Goal: Task Accomplishment & Management: Manage account settings

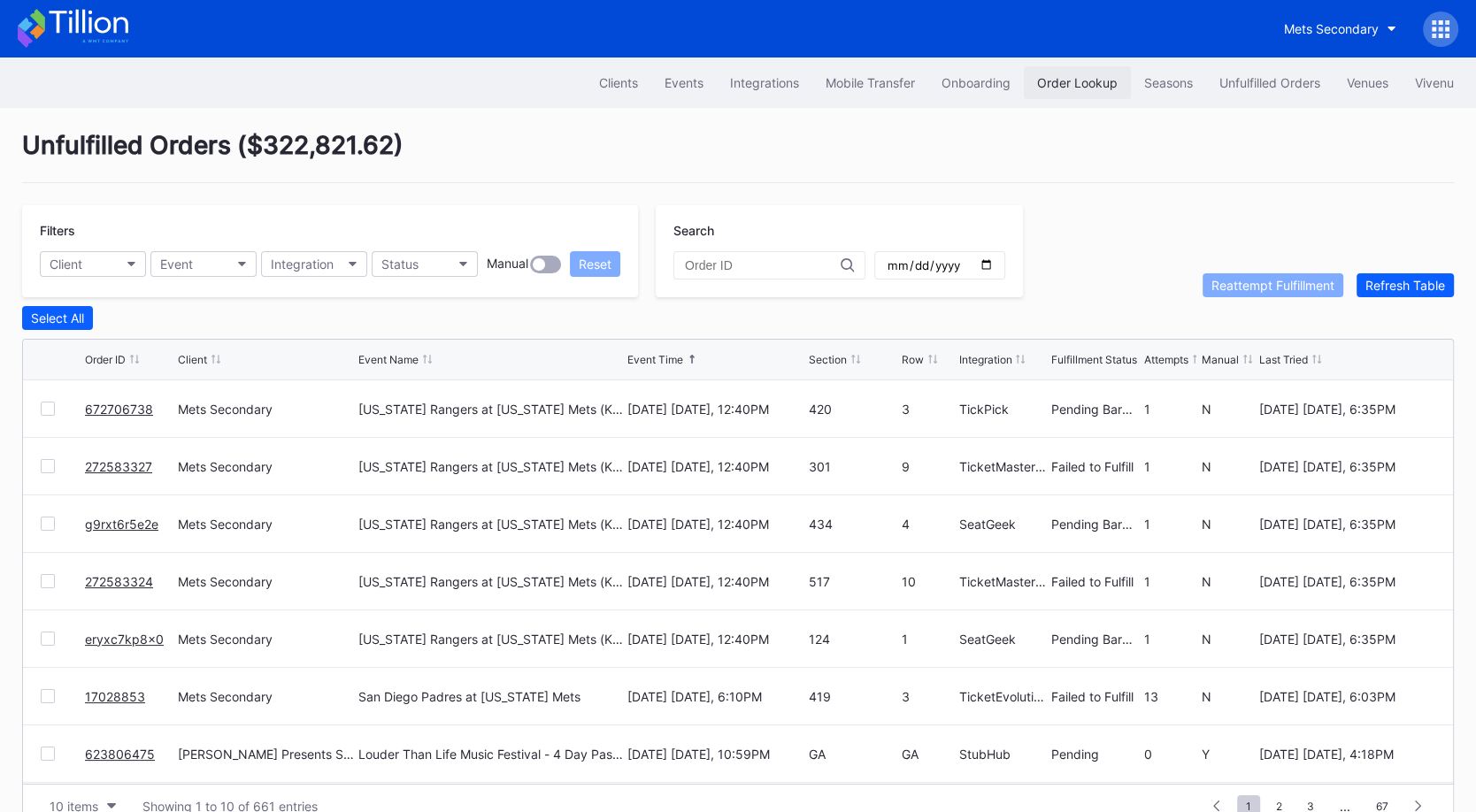
click at [1075, 88] on div "Order Lookup" at bounding box center [1077, 82] width 81 height 15
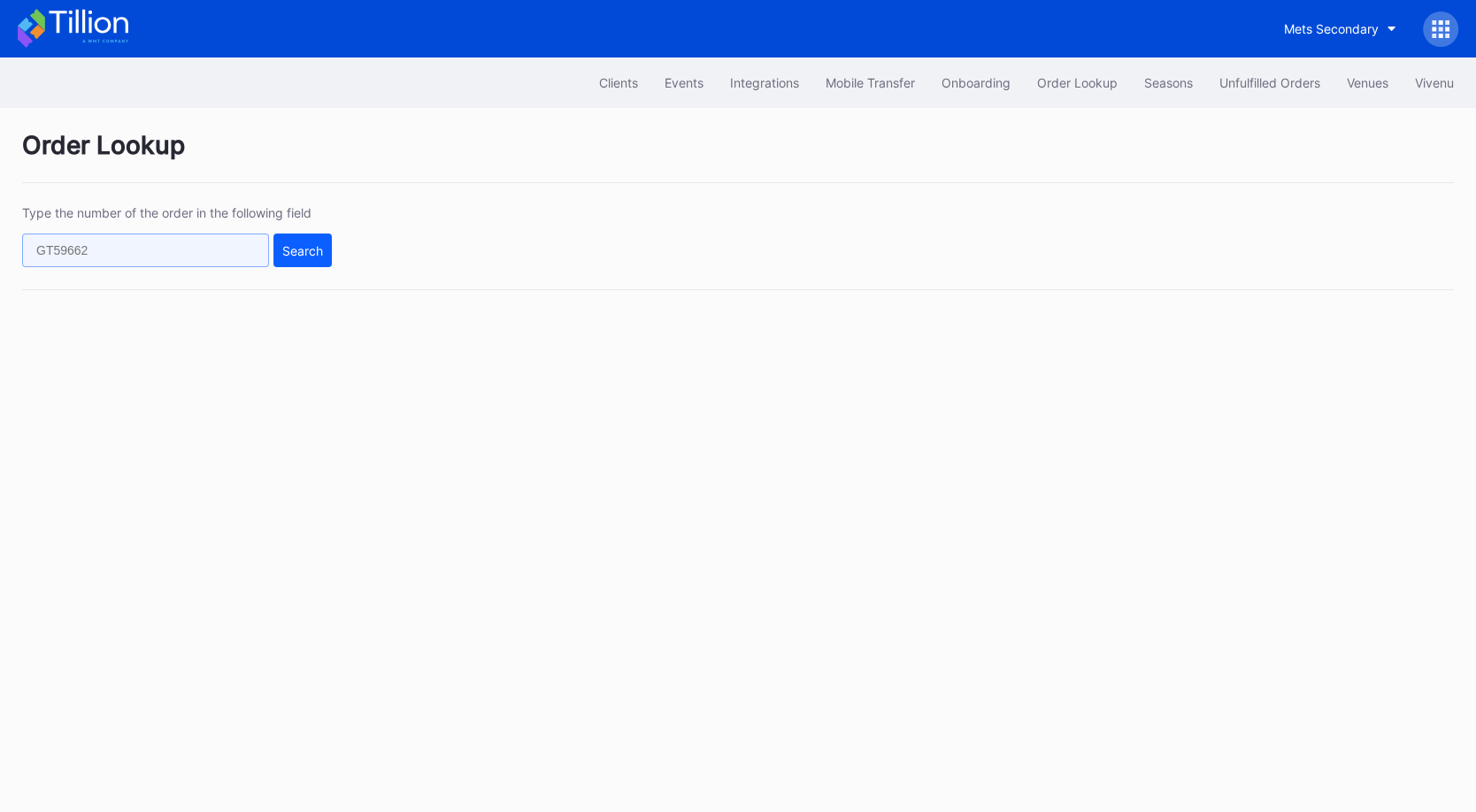
click at [164, 236] on input "text" at bounding box center [146, 250] width 247 height 34
paste input "623826481"
type input "623826481"
click at [296, 251] on div "Search" at bounding box center [302, 250] width 41 height 15
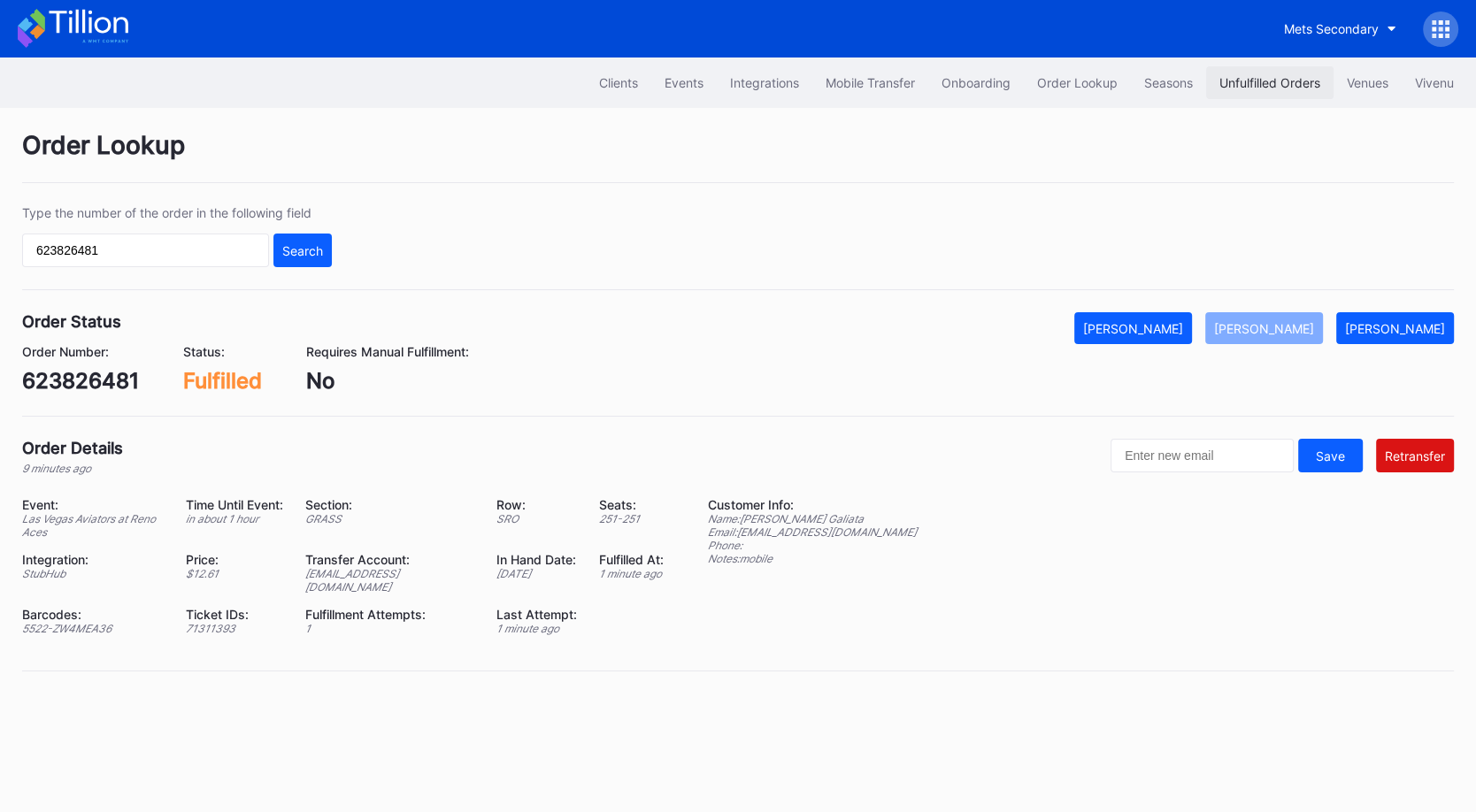
click at [1238, 84] on div "Unfulfilled Orders" at bounding box center [1270, 82] width 101 height 15
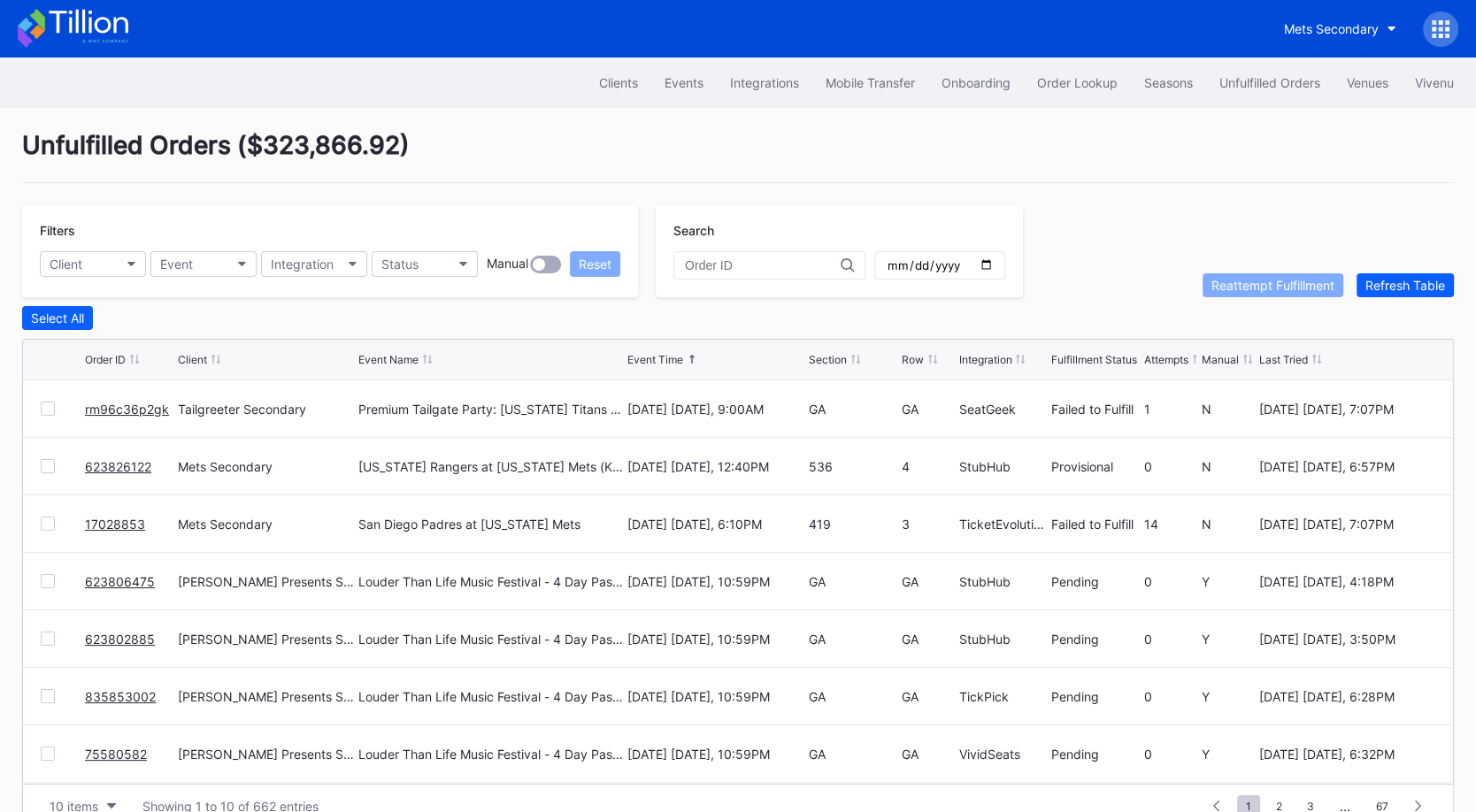
click at [109, 406] on link "rm96c36p2gk" at bounding box center [127, 408] width 84 height 15
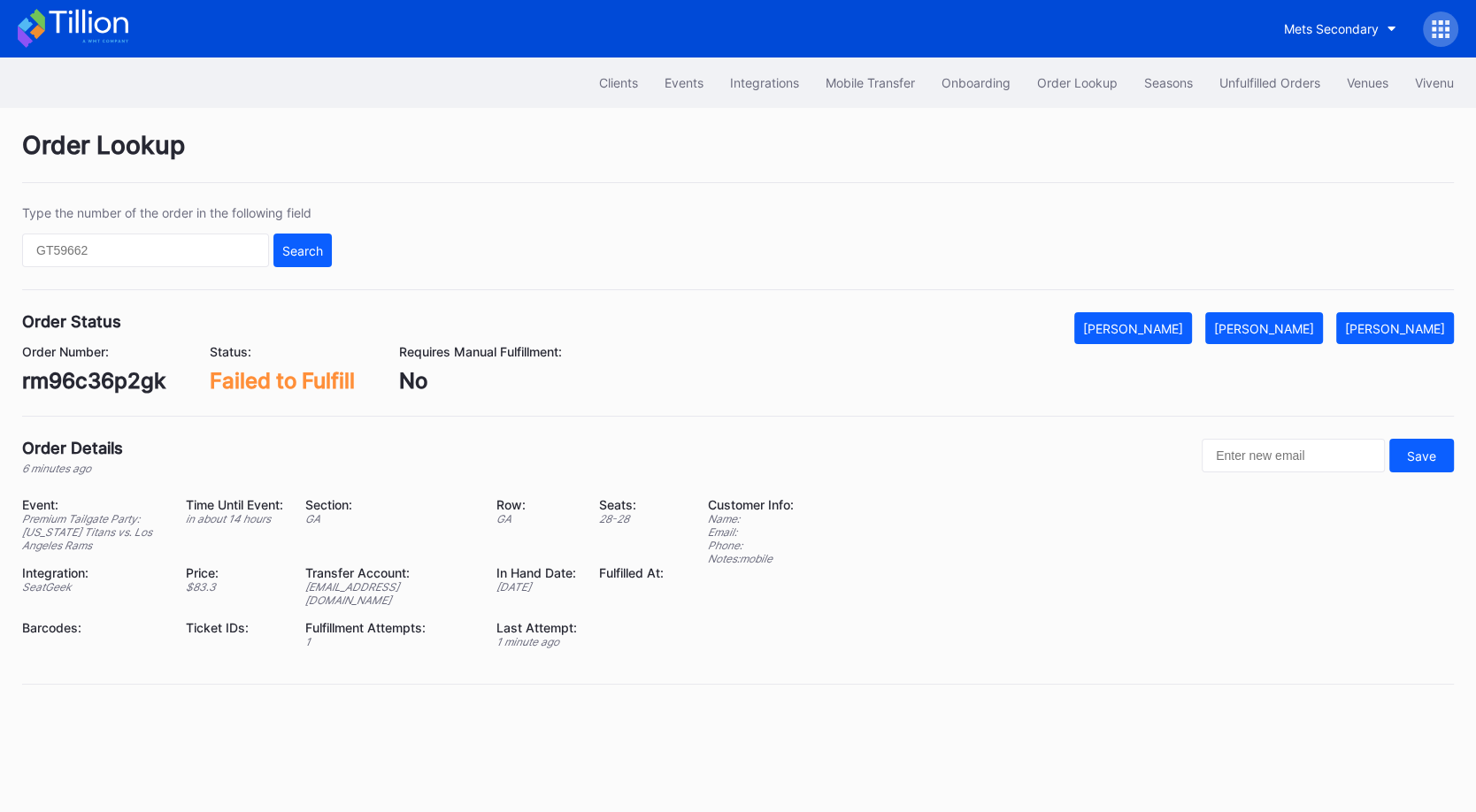
click at [123, 383] on div "rm96c36p2gk" at bounding box center [94, 381] width 144 height 26
copy div "rm96c36p2gk"
click at [1287, 321] on div "Mark Fulfilled" at bounding box center [1264, 328] width 100 height 15
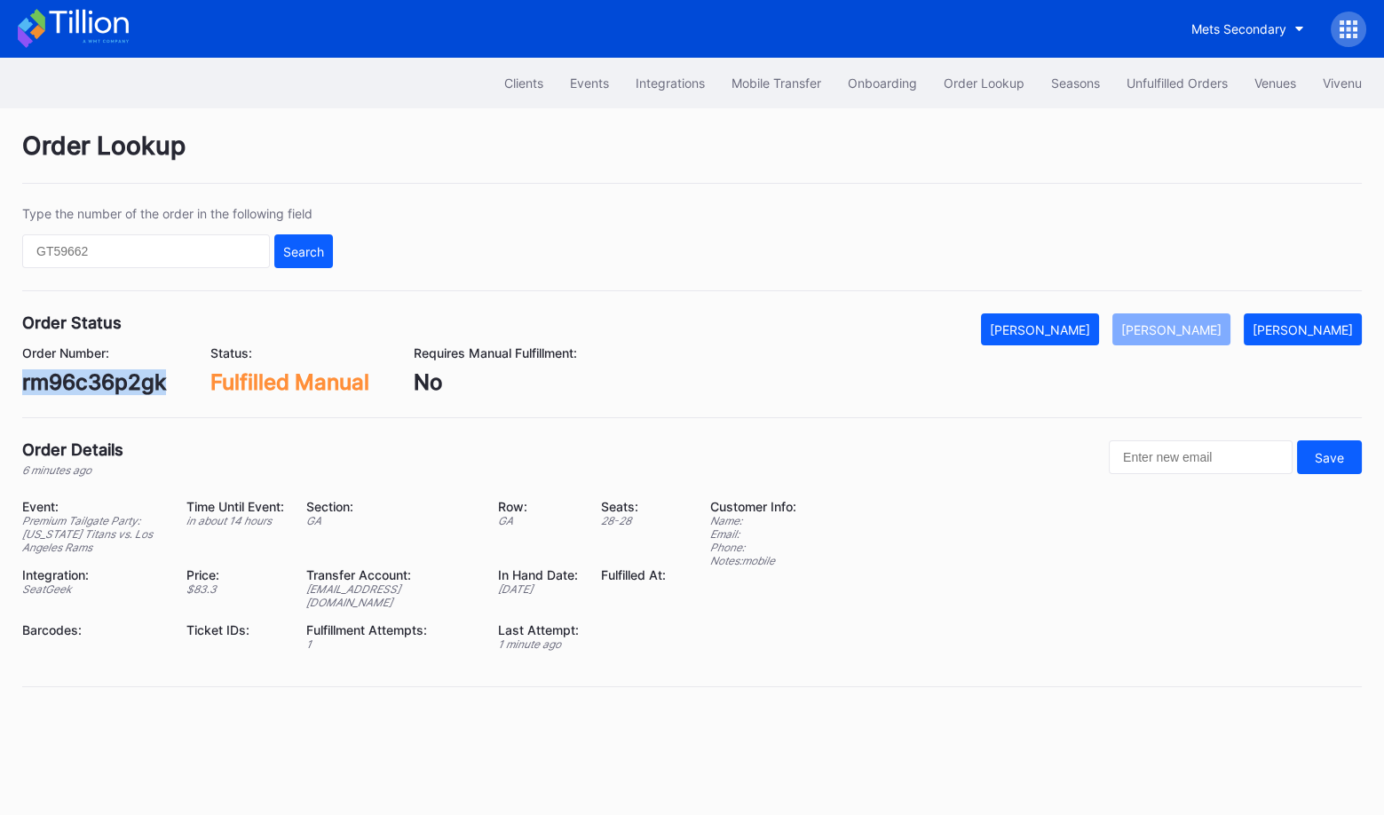
copy div "rm96c36p2gk"
click at [1164, 93] on button "Unfulfilled Orders" at bounding box center [1178, 83] width 128 height 33
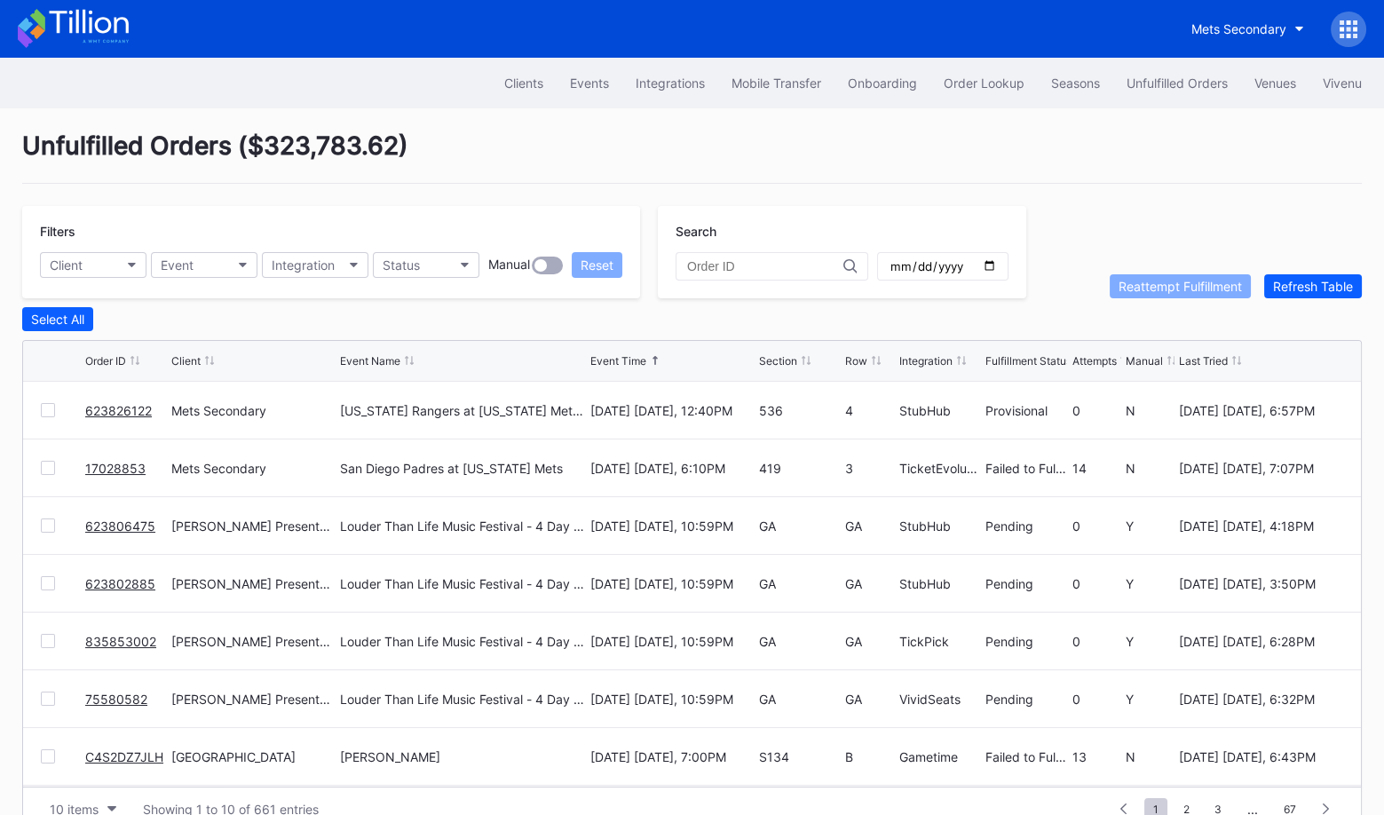
scroll to position [34, 0]
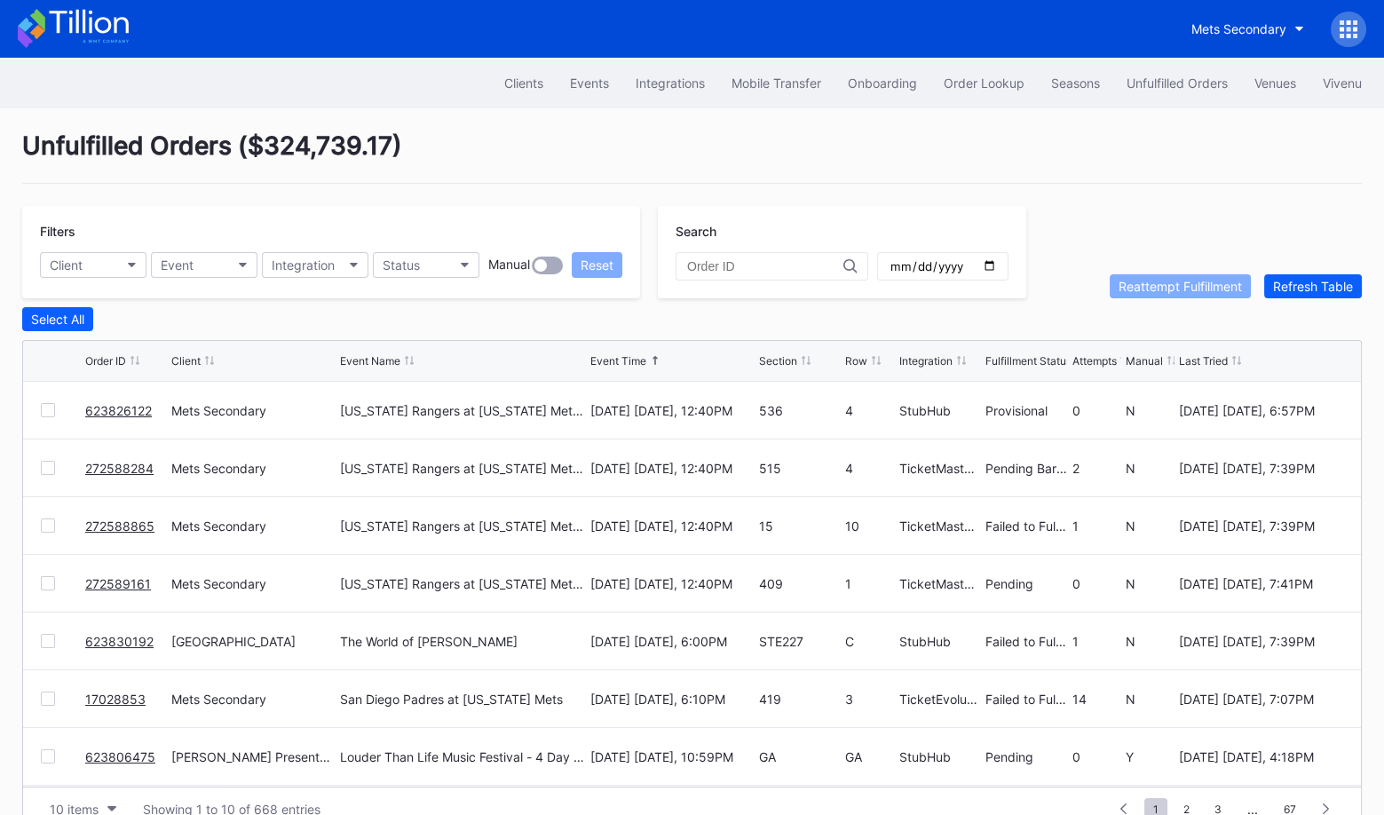
click at [125, 635] on link "623830192" at bounding box center [119, 641] width 68 height 15
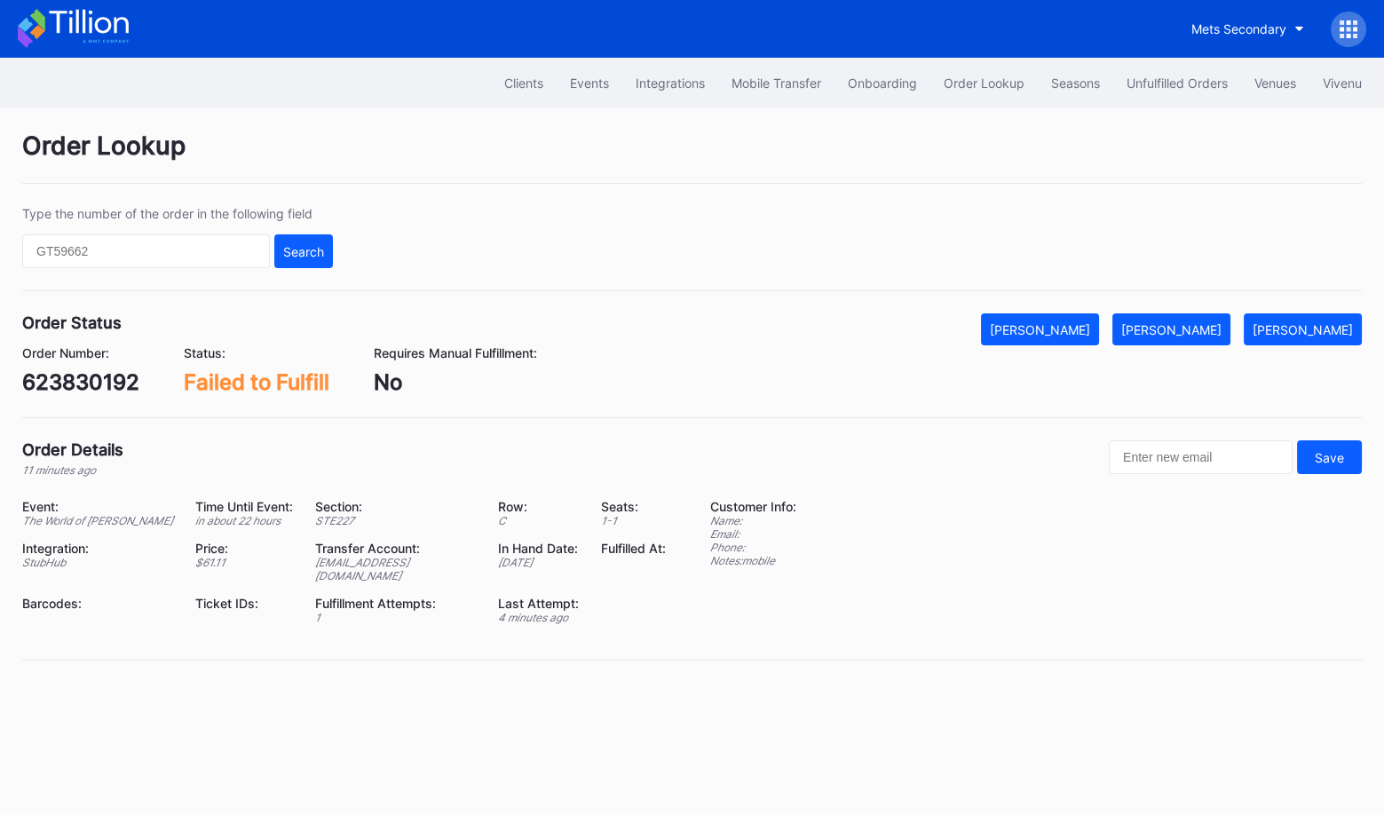
click at [101, 377] on div "623830192" at bounding box center [80, 382] width 117 height 26
copy div "623830192"
click at [1190, 322] on div "[PERSON_NAME]" at bounding box center [1172, 329] width 100 height 15
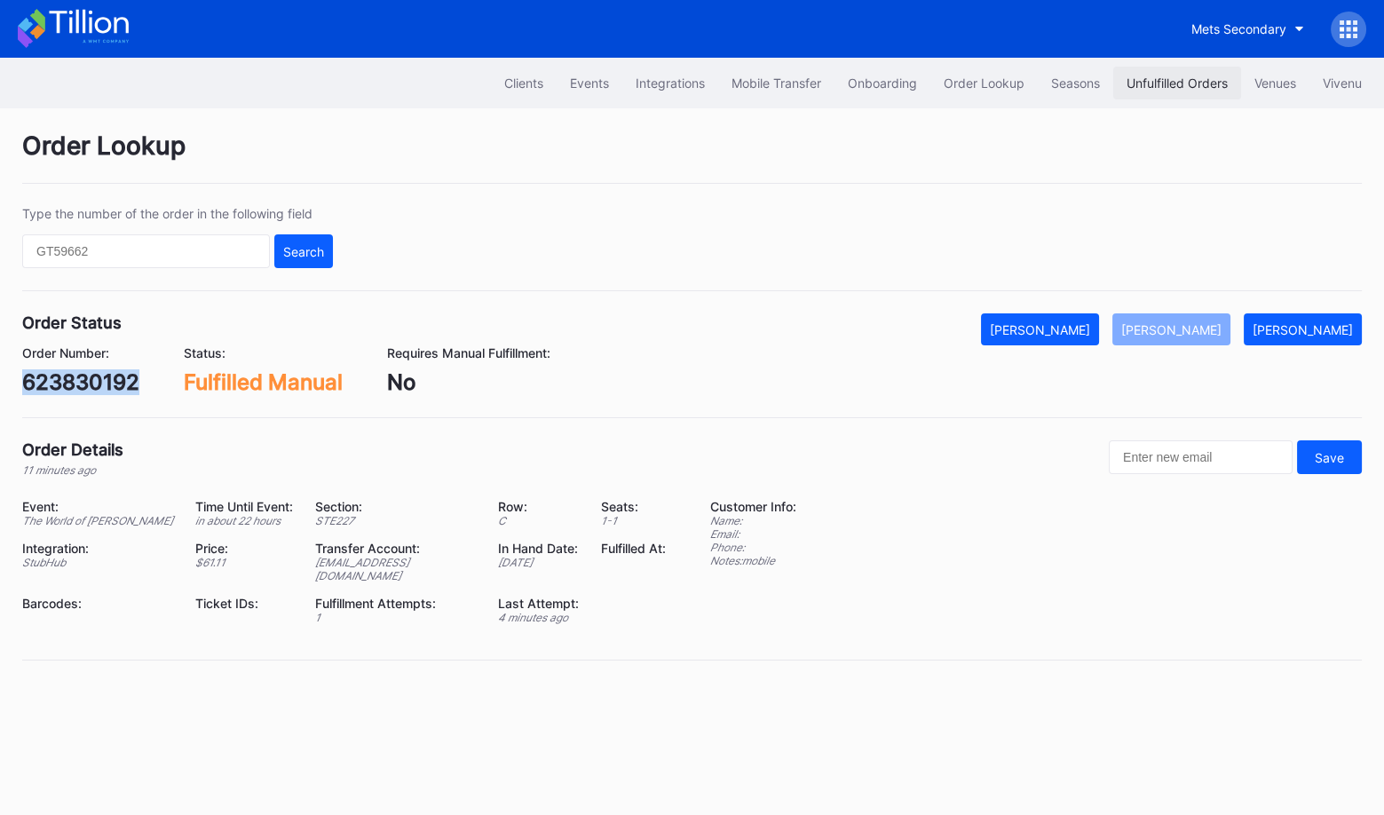
click at [1158, 77] on div "Unfulfilled Orders" at bounding box center [1177, 82] width 101 height 15
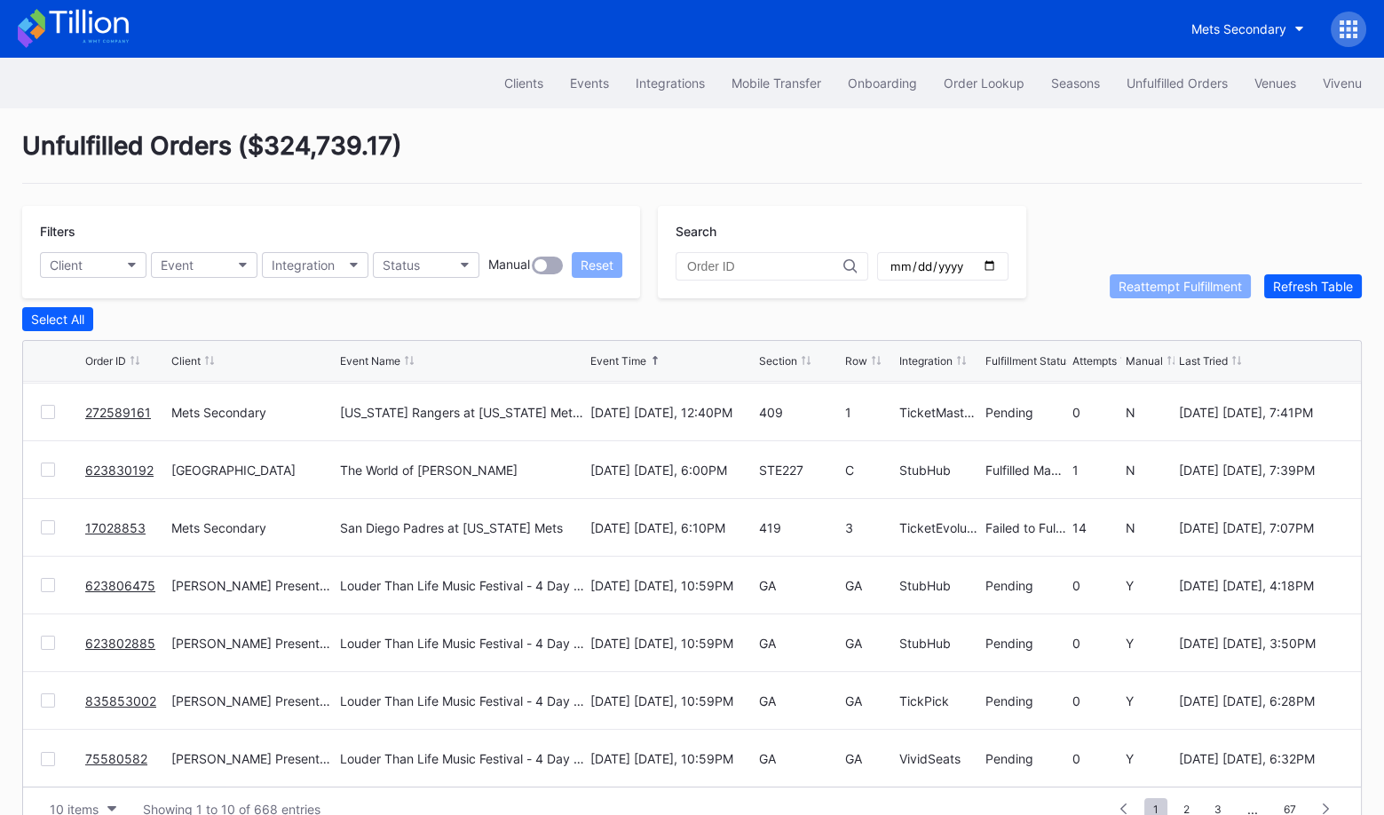
scroll to position [34, 0]
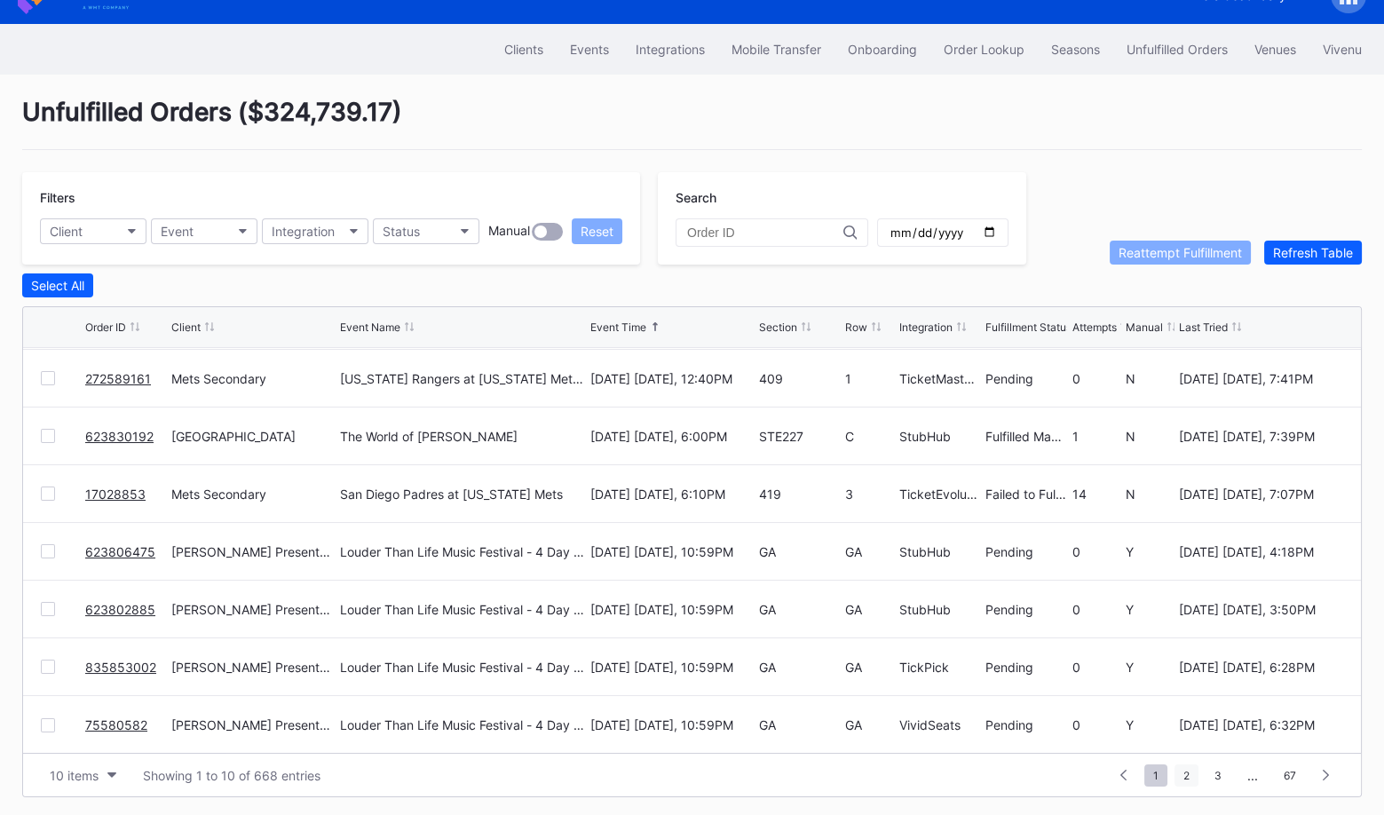
click at [1184, 770] on span "2" at bounding box center [1187, 776] width 24 height 22
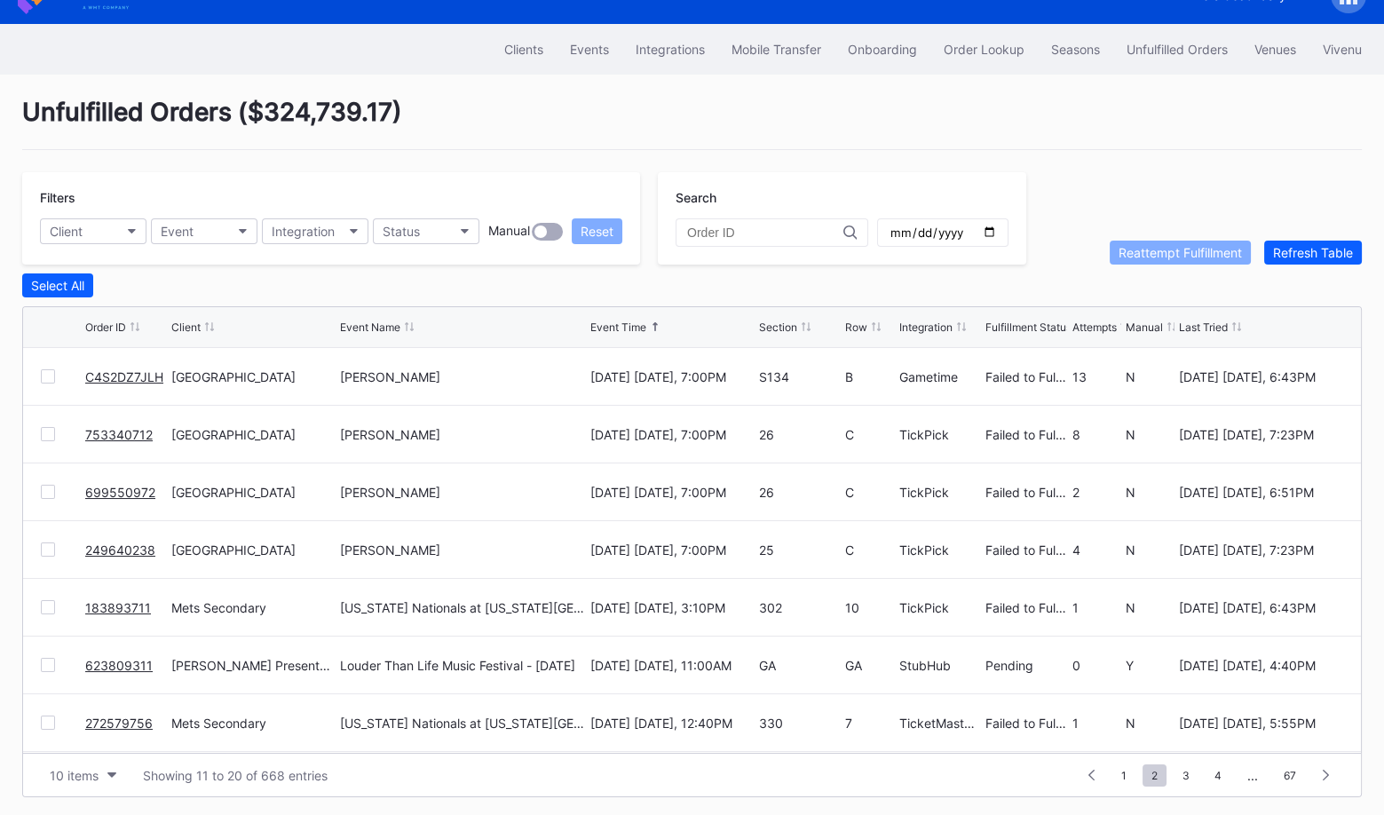
click at [46, 604] on div at bounding box center [48, 607] width 14 height 14
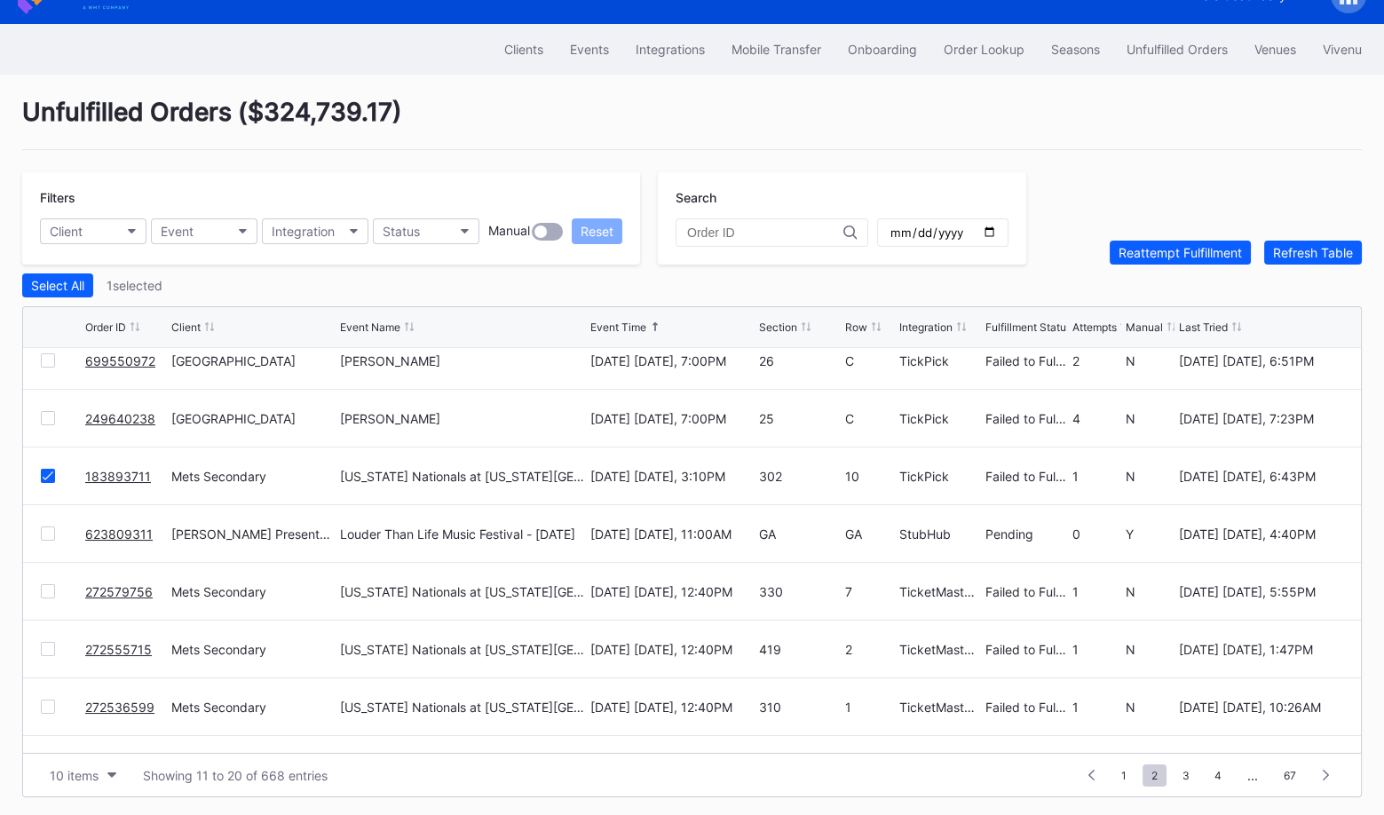
scroll to position [171, 0]
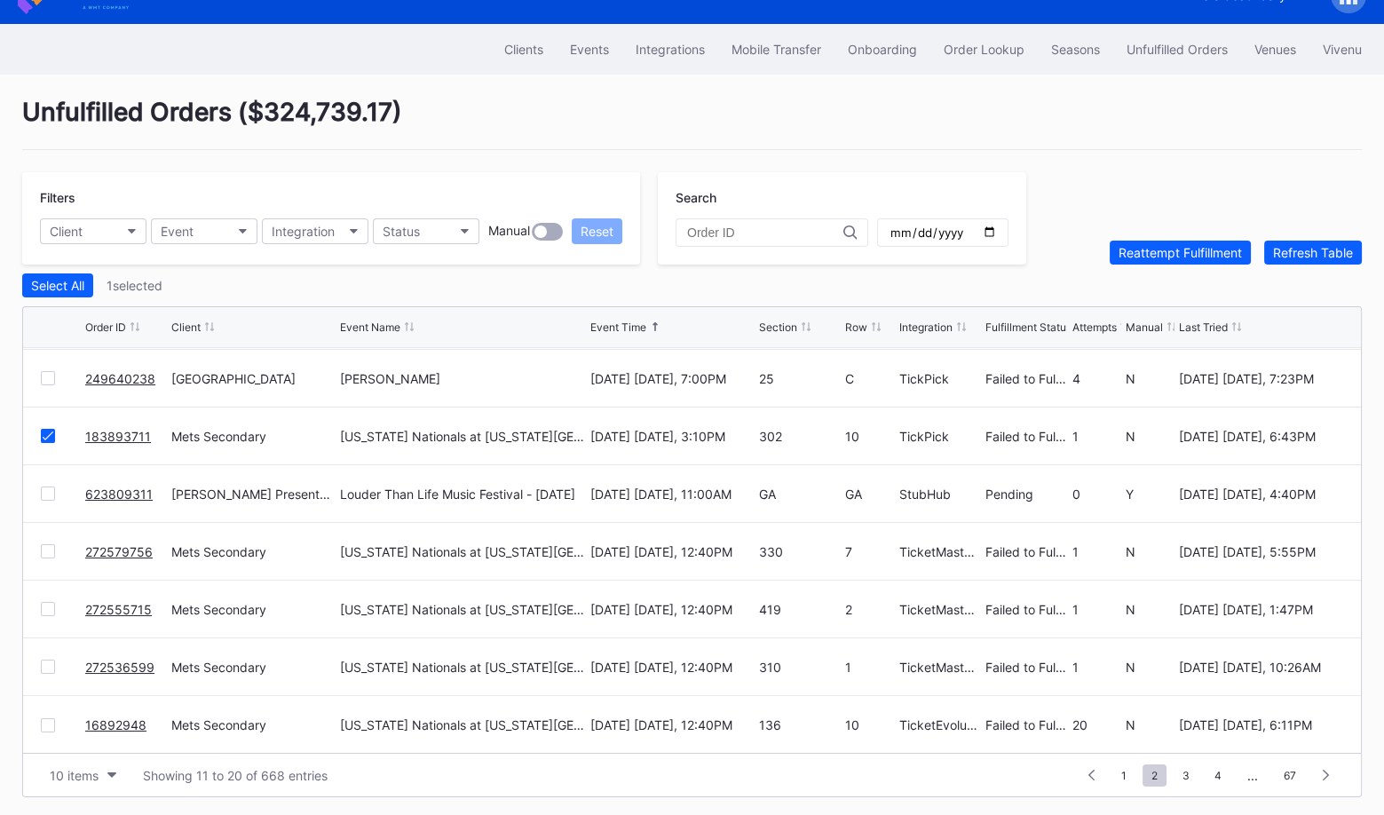
click at [48, 547] on div at bounding box center [48, 551] width 14 height 14
click at [49, 607] on div at bounding box center [48, 609] width 14 height 14
click at [43, 665] on div at bounding box center [48, 667] width 14 height 14
click at [51, 718] on div at bounding box center [48, 725] width 14 height 14
click at [1161, 252] on div "Reattempt Fulfillment" at bounding box center [1180, 252] width 123 height 15
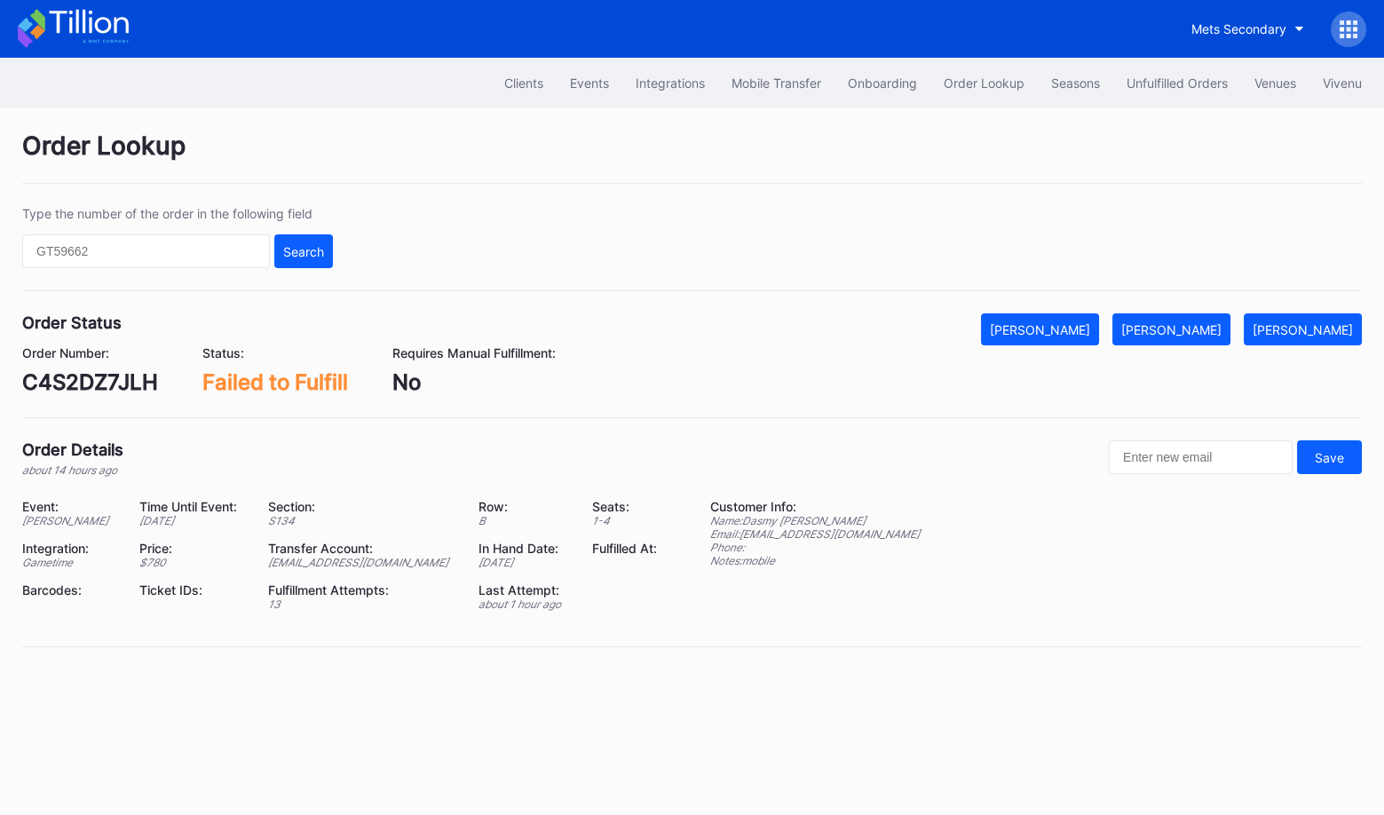
click at [130, 370] on div "C4S2DZ7JLH" at bounding box center [90, 382] width 136 height 26
copy div "C4S2DZ7JLH"
click at [1209, 305] on div "Order Lookup Type the number of the order in the following field Search Order S…" at bounding box center [692, 399] width 1384 height 583
click at [1209, 338] on button "[PERSON_NAME]" at bounding box center [1172, 329] width 118 height 32
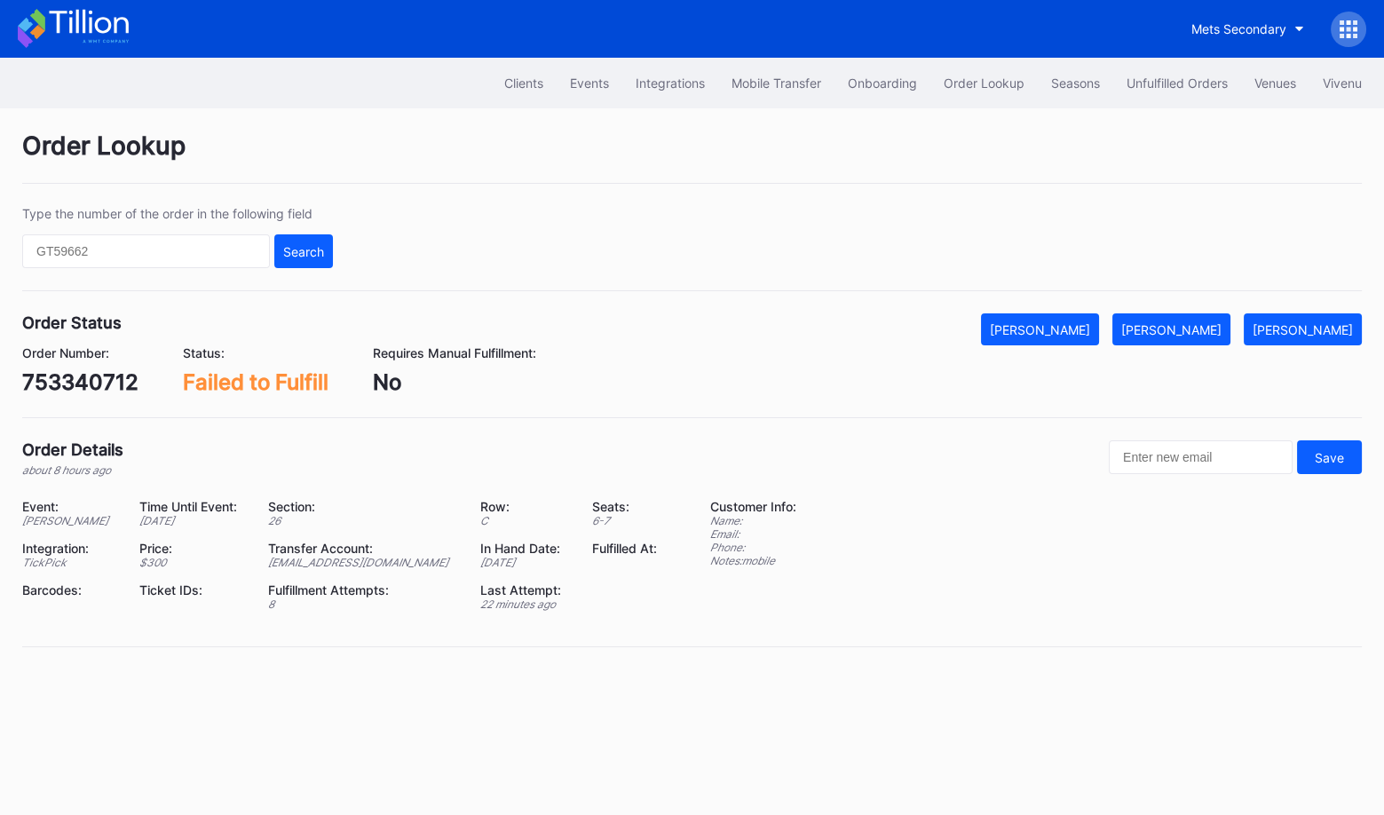
click at [98, 374] on div "753340712" at bounding box center [80, 382] width 116 height 26
copy div "753340712"
click at [1185, 337] on button "[PERSON_NAME]" at bounding box center [1172, 329] width 118 height 32
click at [107, 387] on div "699550972" at bounding box center [82, 382] width 120 height 26
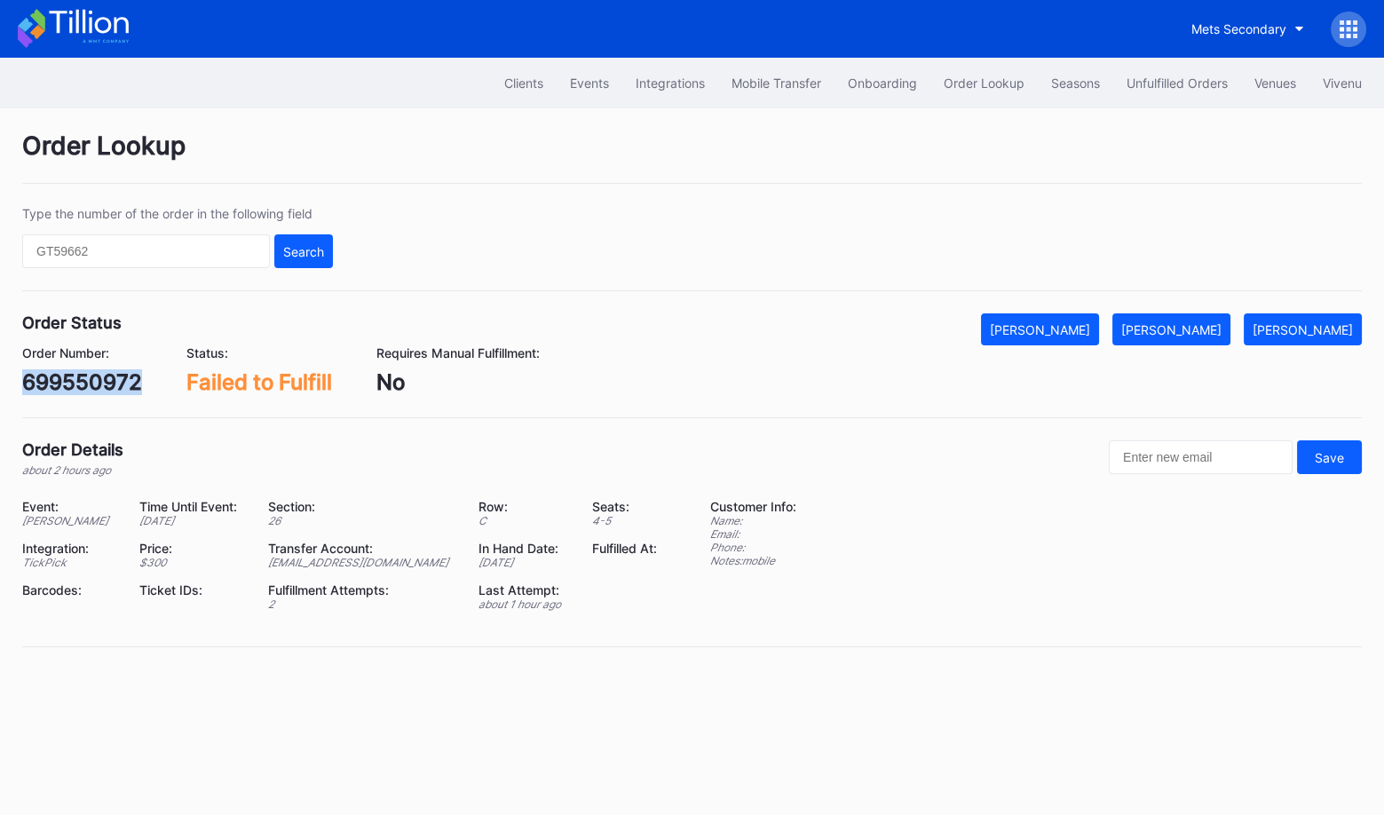
click at [107, 387] on div "699550972" at bounding box center [82, 382] width 120 height 26
copy div "699550972"
click at [1209, 331] on div "[PERSON_NAME]" at bounding box center [1172, 329] width 100 height 15
click at [86, 375] on div "249640238" at bounding box center [83, 382] width 123 height 26
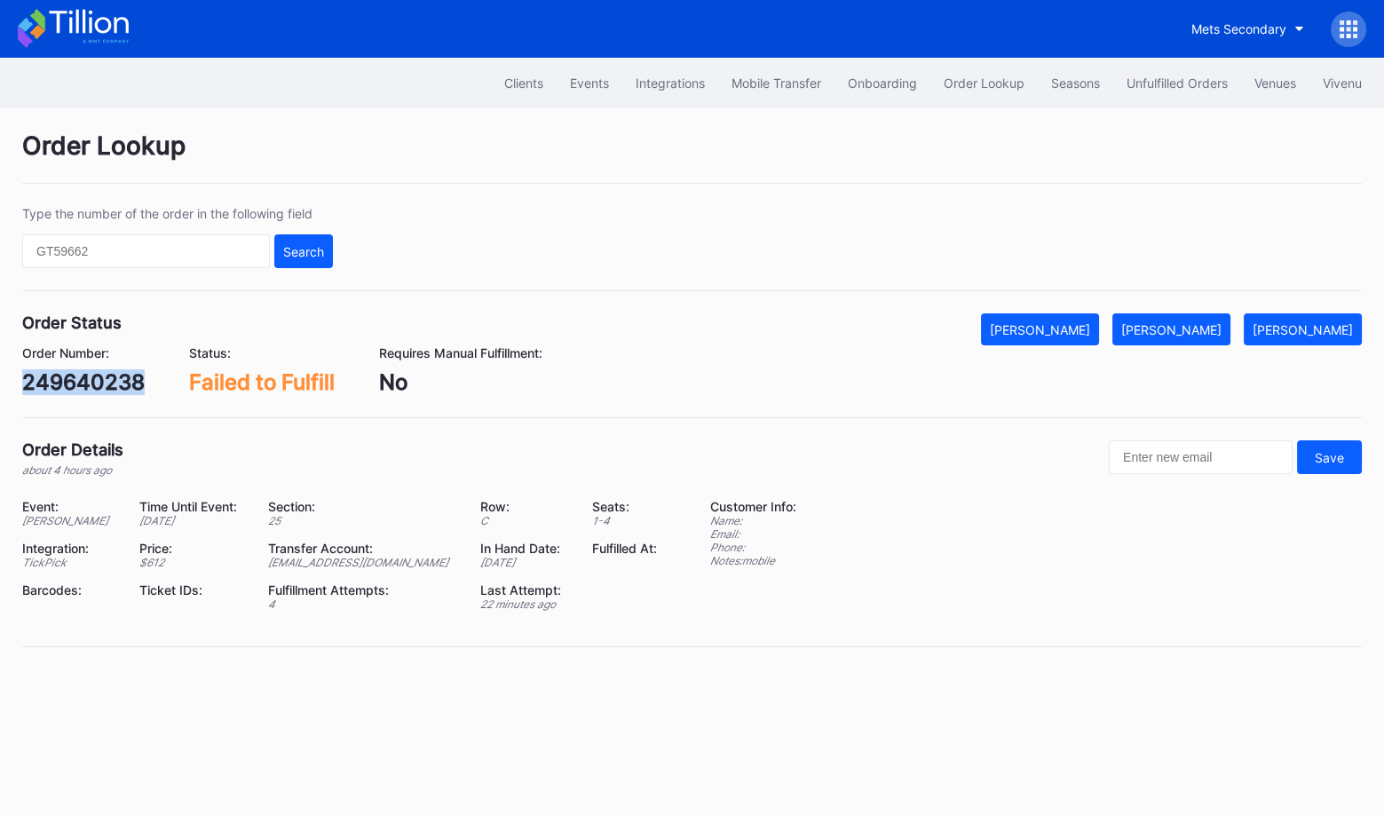
copy div "249640238"
click at [1193, 319] on button "Mark Fulfilled" at bounding box center [1172, 329] width 118 height 32
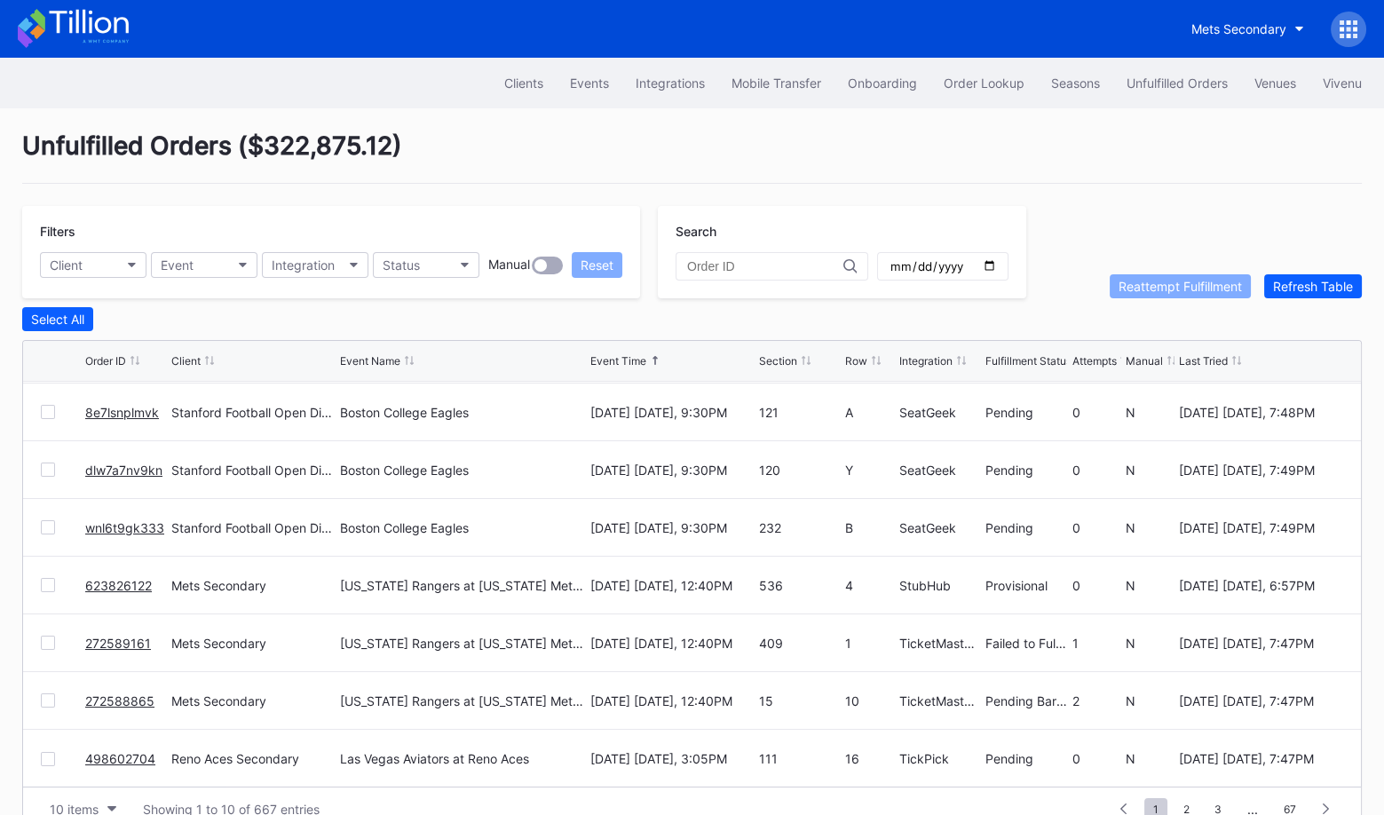
scroll to position [34, 0]
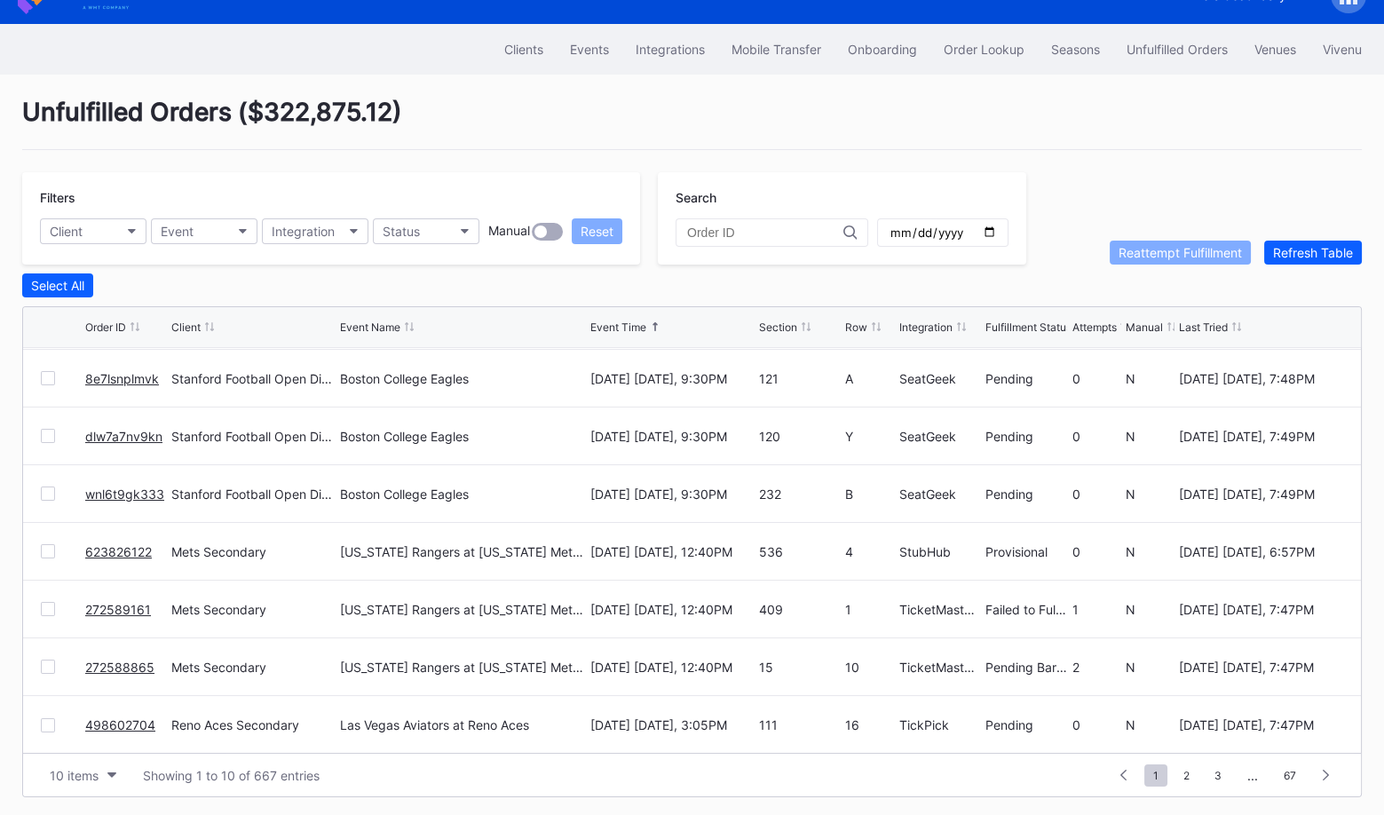
click at [60, 785] on div "10 items Showing 1 to 10 of 667 entries 1 ... -1 0 1 2 3 ... 67" at bounding box center [692, 775] width 1338 height 44
click at [67, 774] on div "10 items" at bounding box center [74, 775] width 49 height 15
click at [90, 671] on div "50 items" at bounding box center [83, 661] width 84 height 33
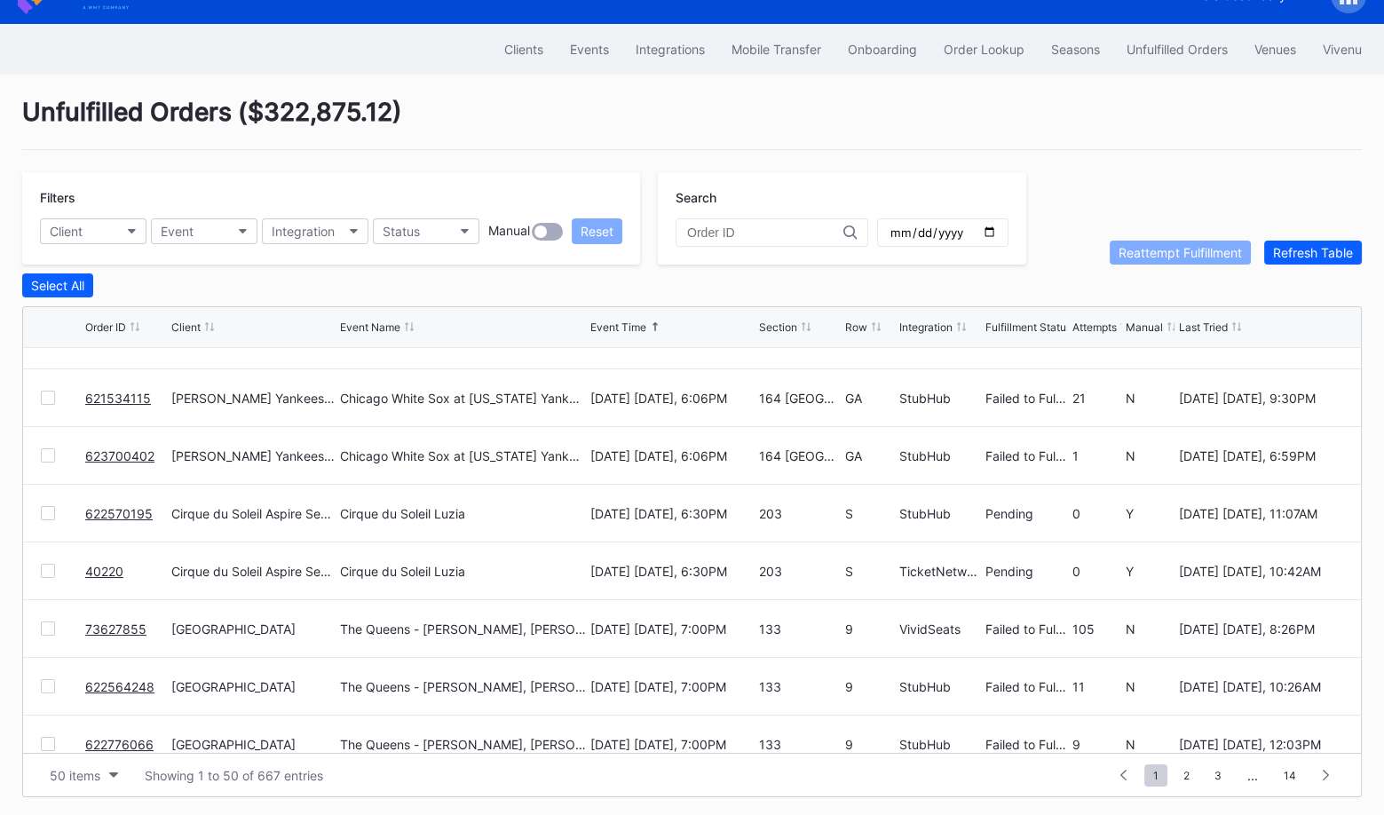
scroll to position [1078, 0]
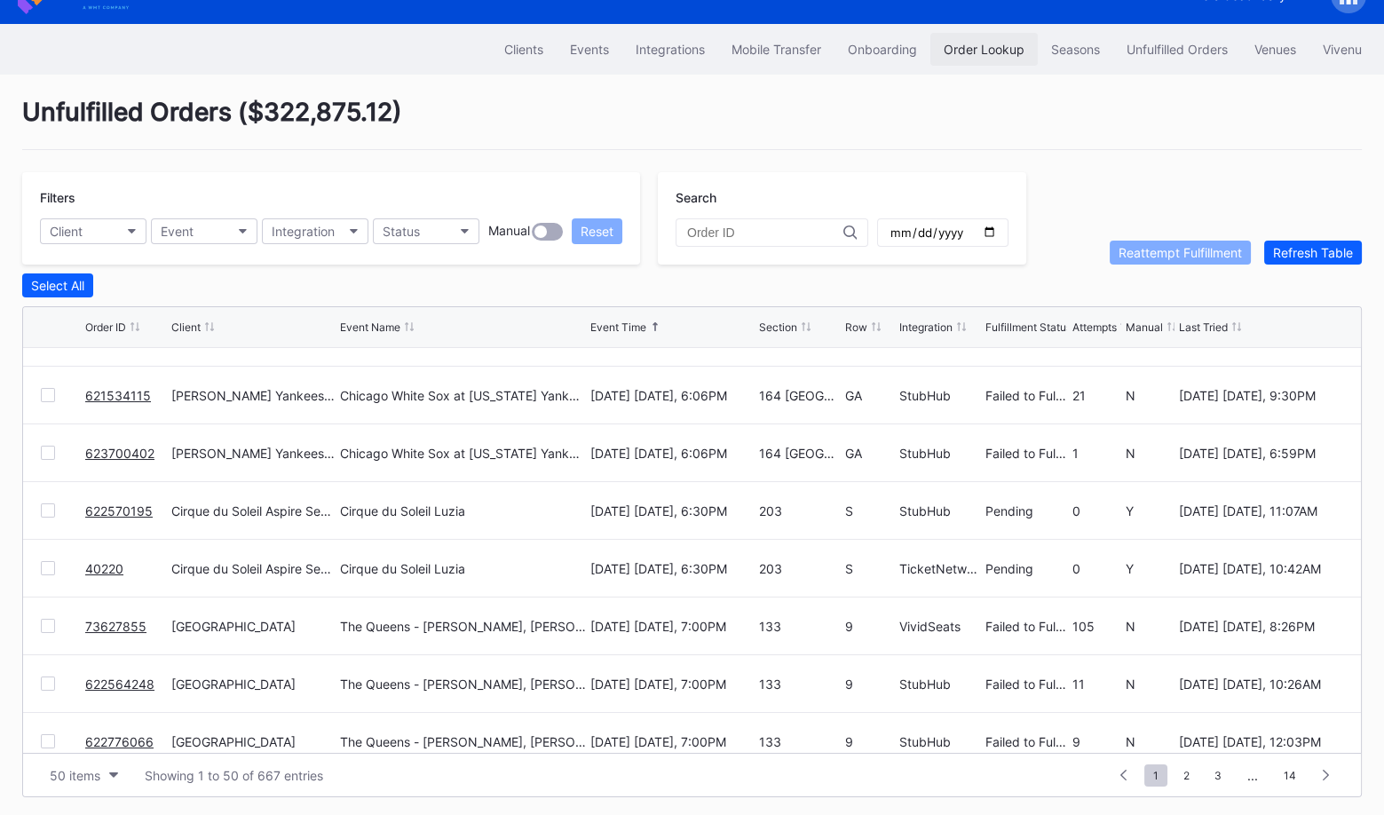
click at [978, 44] on div "Order Lookup" at bounding box center [984, 49] width 81 height 15
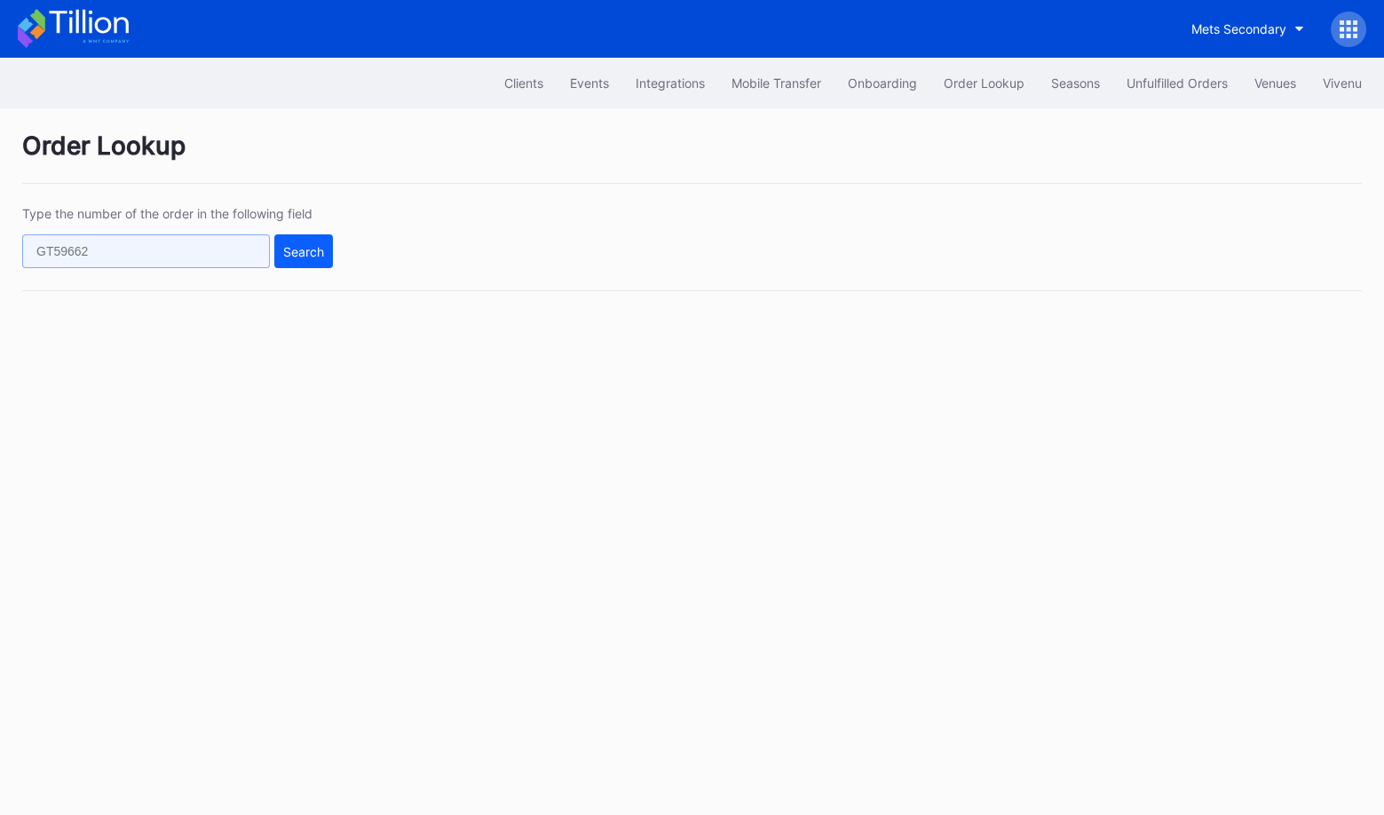
click at [257, 250] on input "text" at bounding box center [146, 251] width 248 height 34
paste input "623826122"
type input "623826122"
click at [309, 250] on div "Search" at bounding box center [303, 251] width 41 height 15
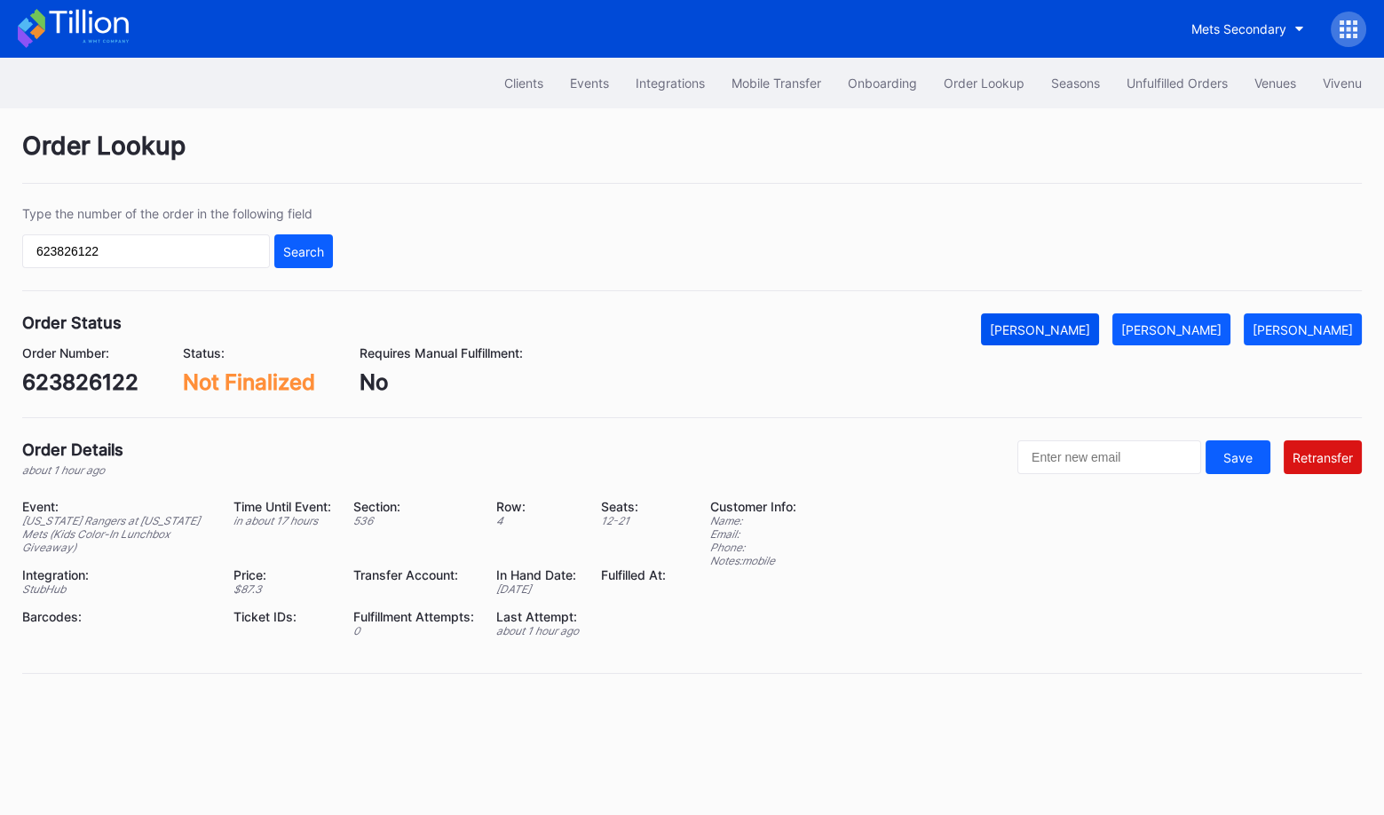
click at [1082, 332] on div "[PERSON_NAME]" at bounding box center [1040, 329] width 100 height 15
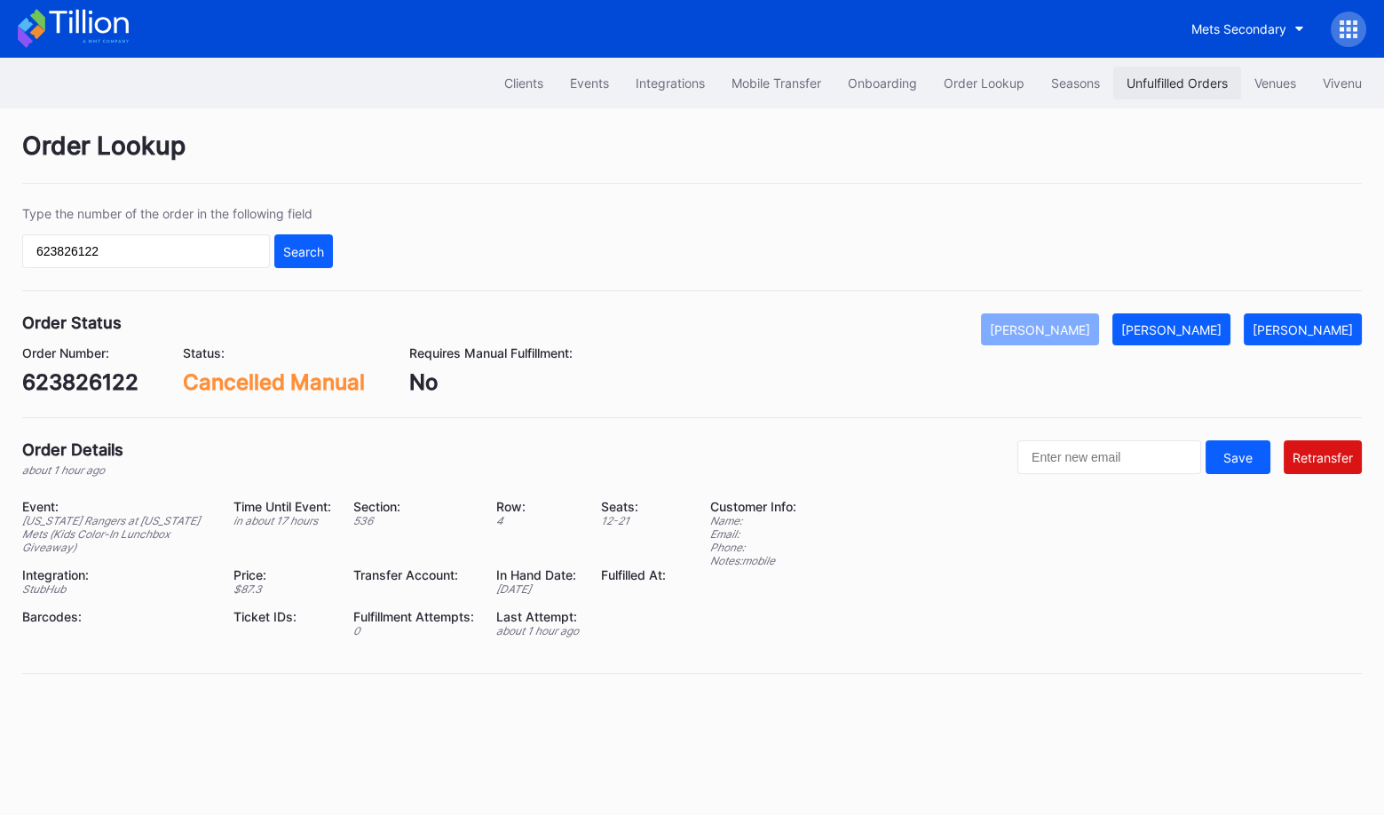
click at [1179, 94] on button "Unfulfilled Orders" at bounding box center [1178, 83] width 128 height 33
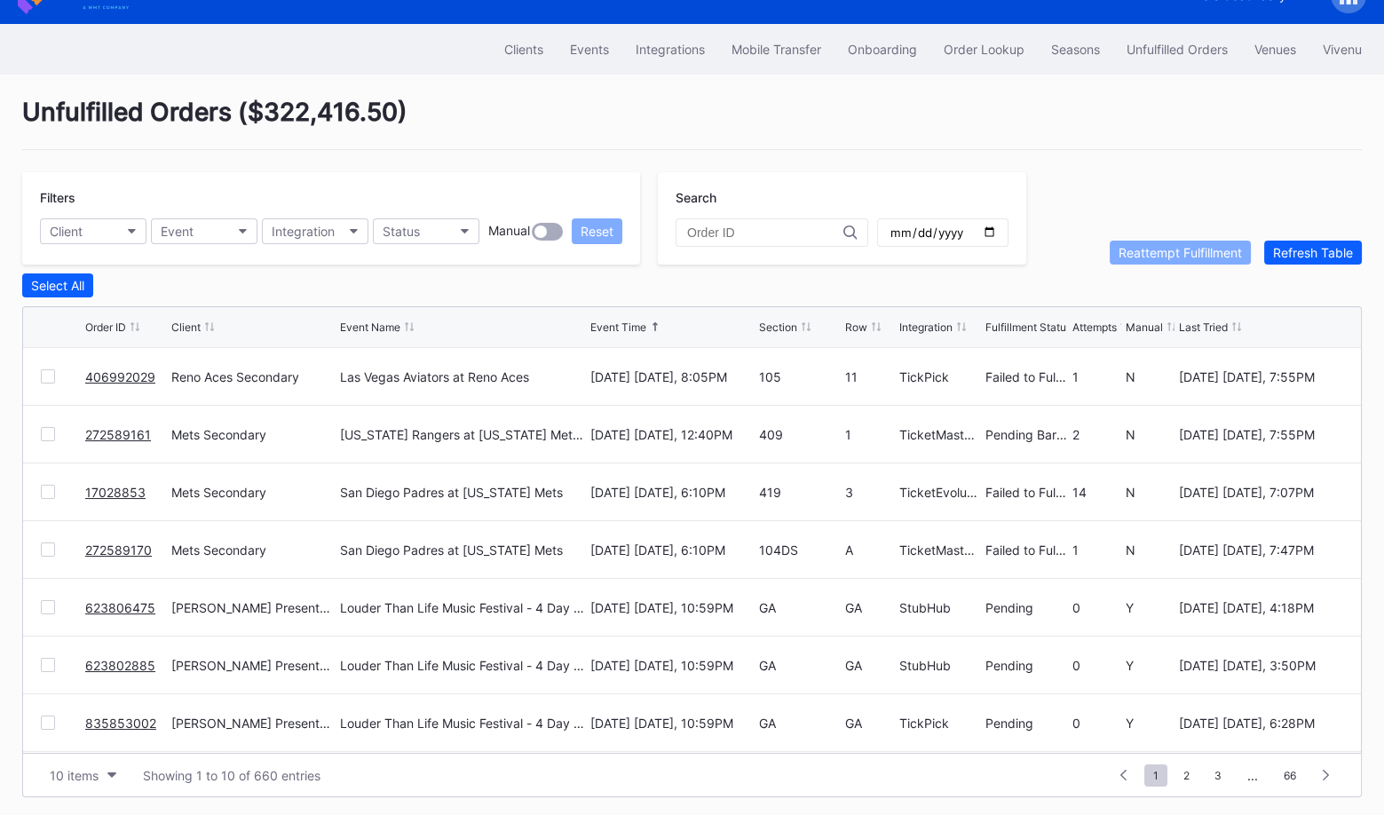
scroll to position [33, 0]
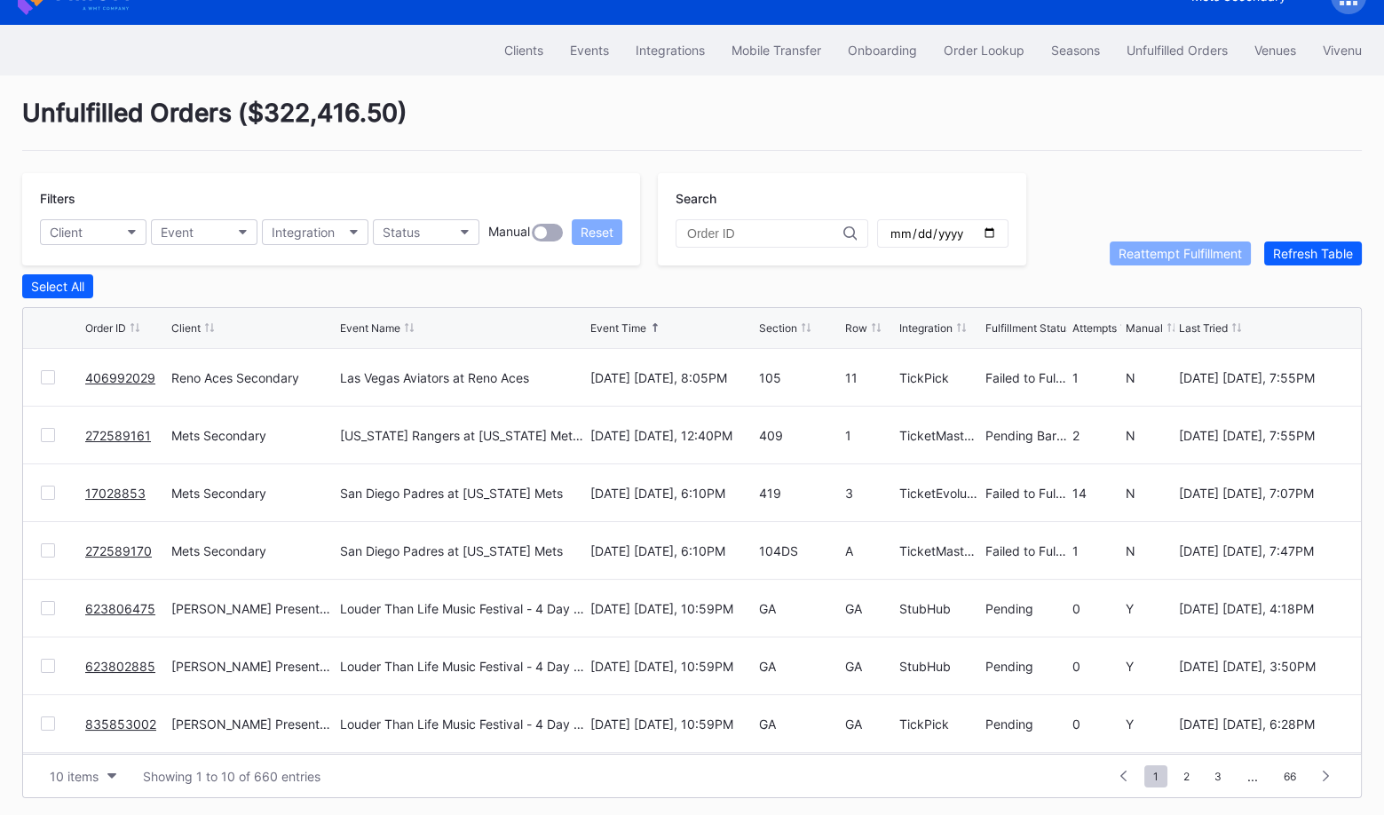
click at [46, 372] on div at bounding box center [48, 377] width 14 height 14
click at [54, 543] on div at bounding box center [48, 550] width 14 height 14
click at [1145, 242] on button "Reattempt Fulfillment" at bounding box center [1180, 254] width 141 height 24
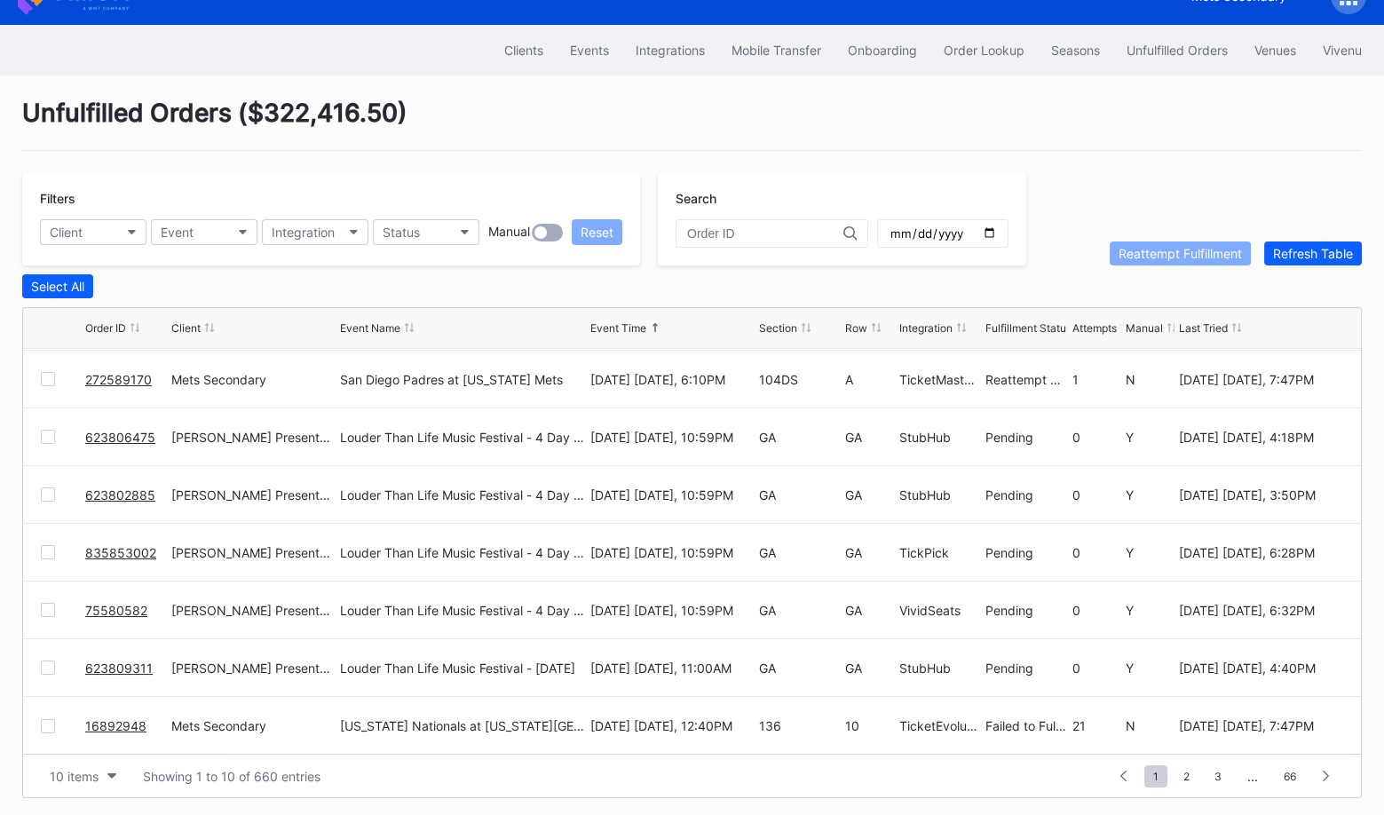
scroll to position [34, 0]
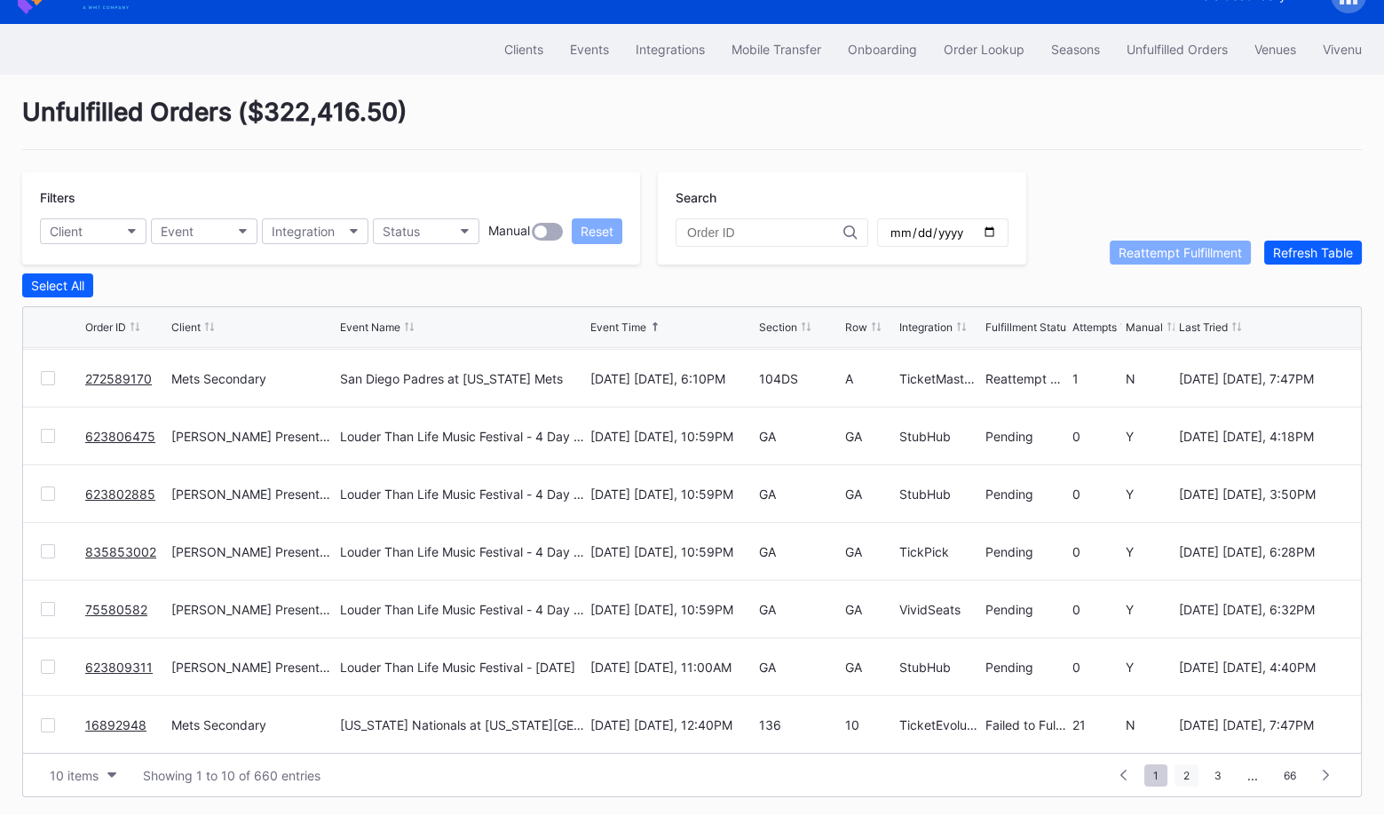
click at [1192, 779] on span "2" at bounding box center [1187, 776] width 24 height 22
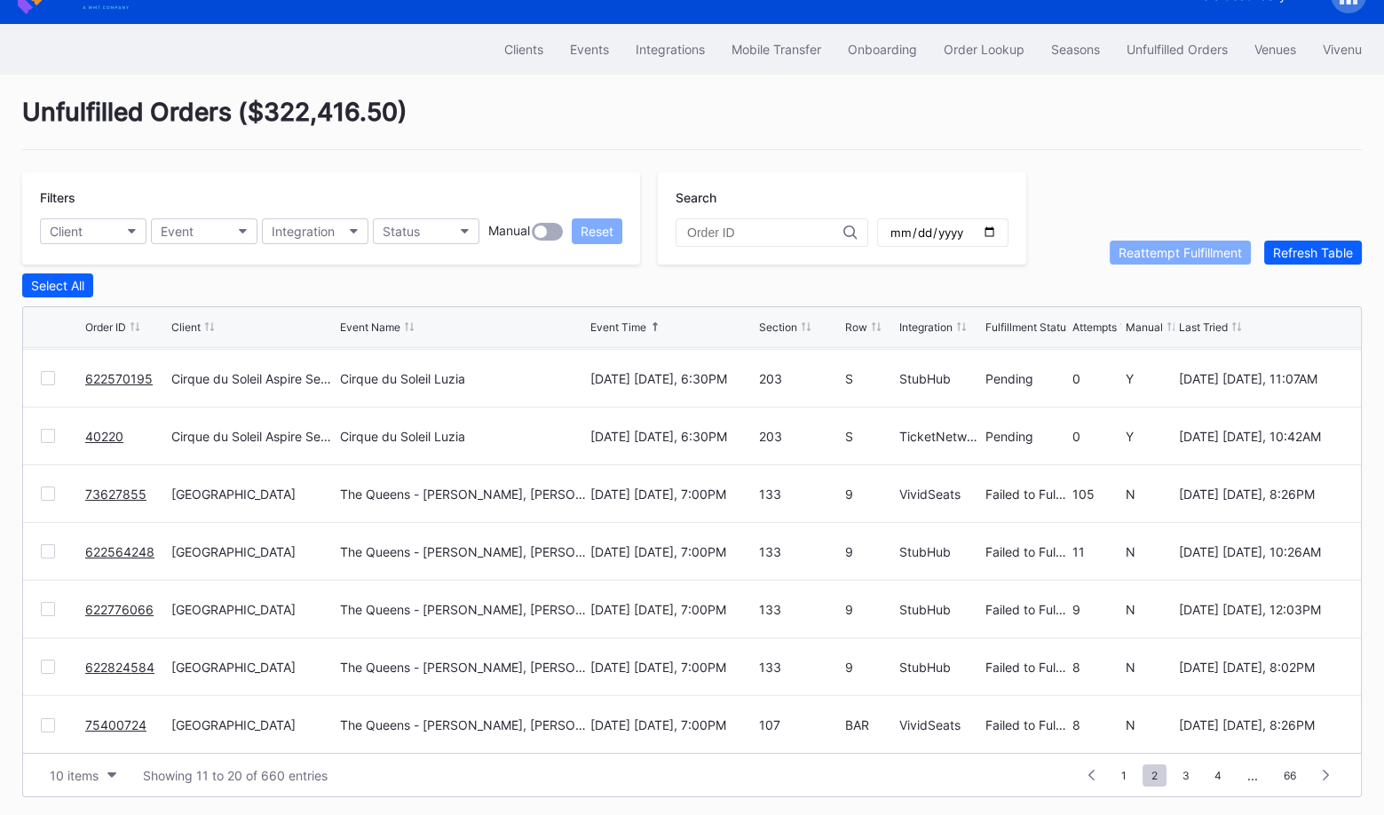
scroll to position [0, 0]
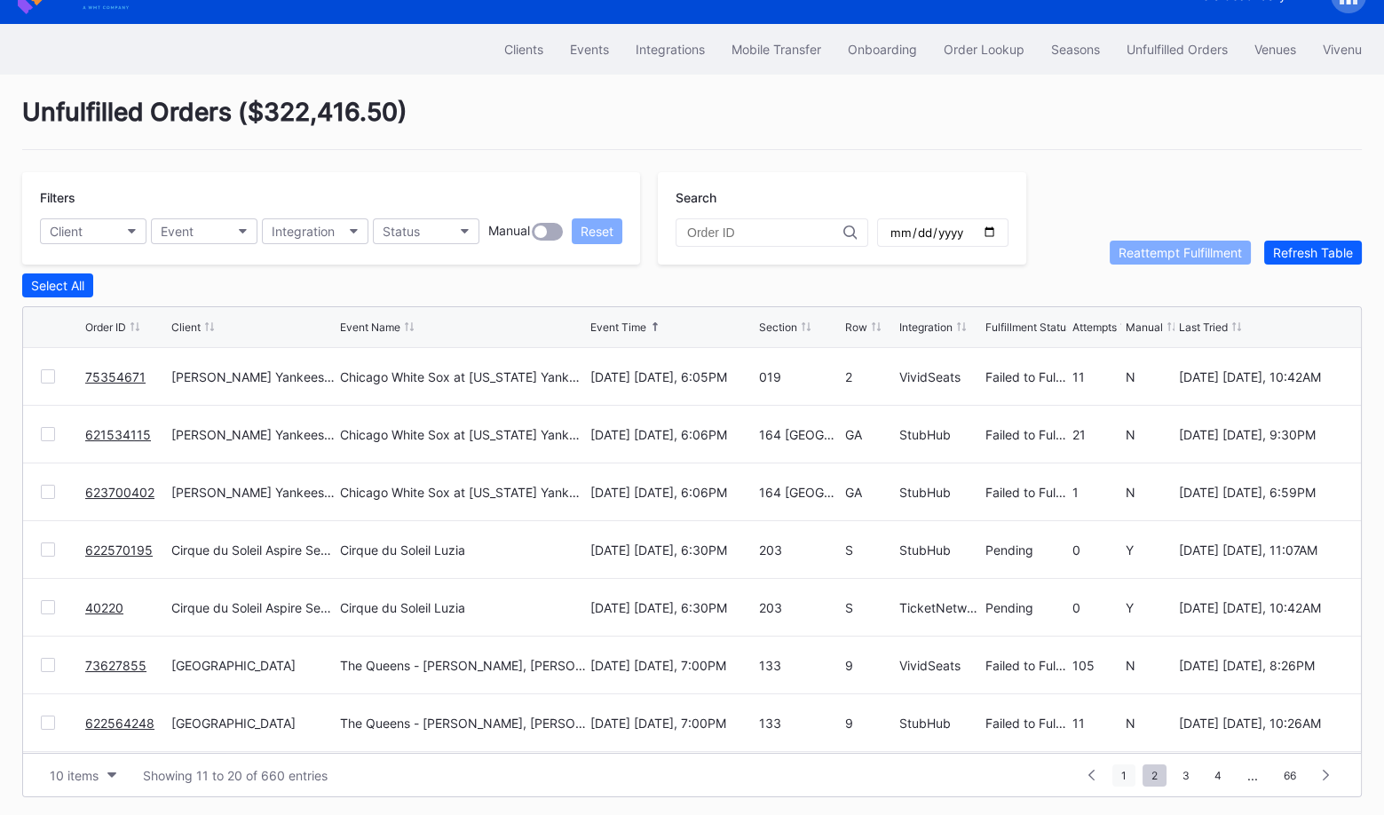
click at [1120, 771] on span "1" at bounding box center [1124, 776] width 23 height 22
